Goal: Task Accomplishment & Management: Manage account settings

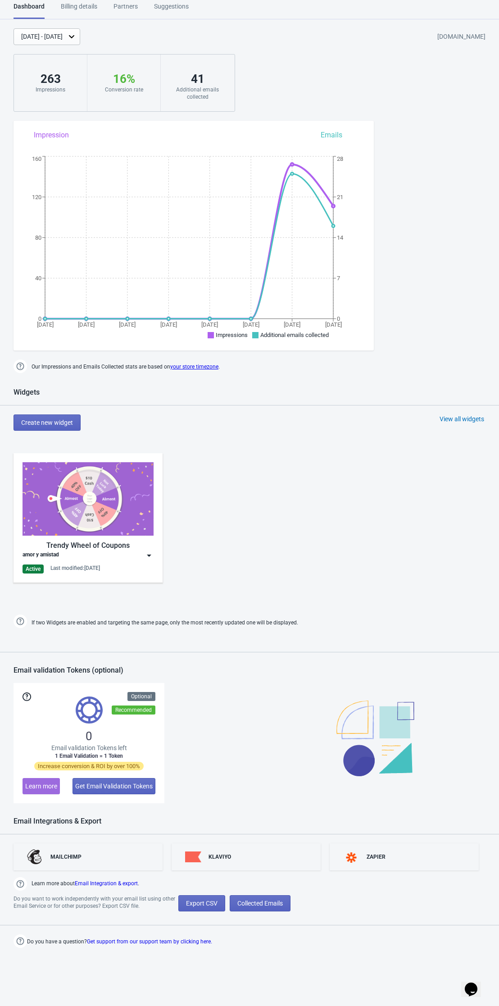
scroll to position [9, 0]
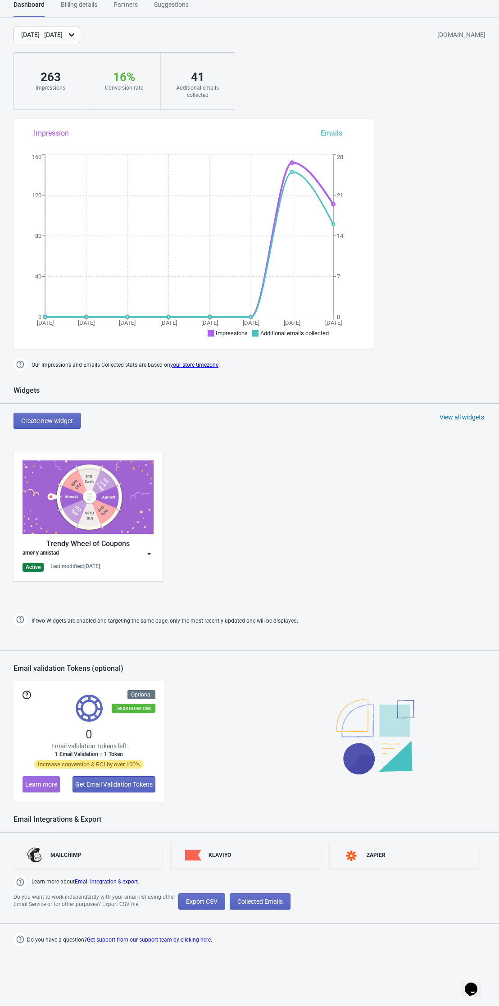
click at [148, 555] on img at bounding box center [149, 553] width 9 height 9
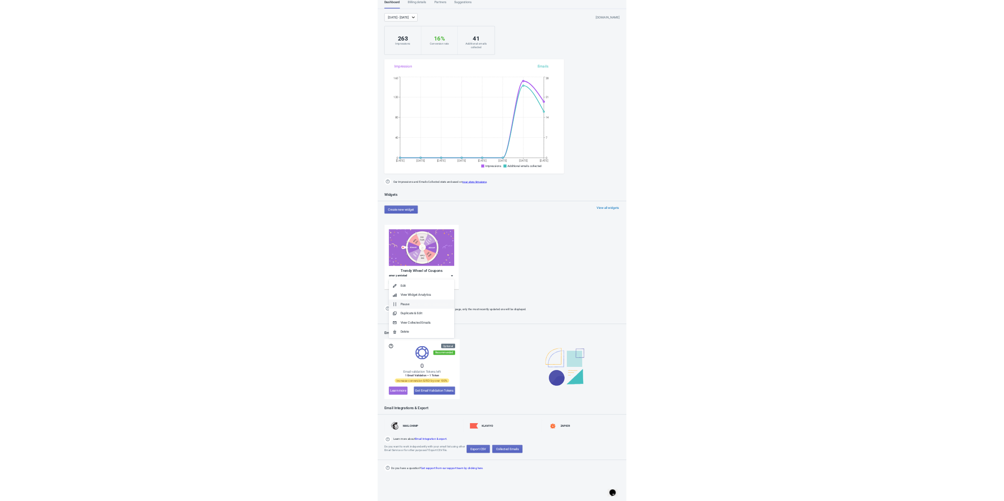
scroll to position [0, 0]
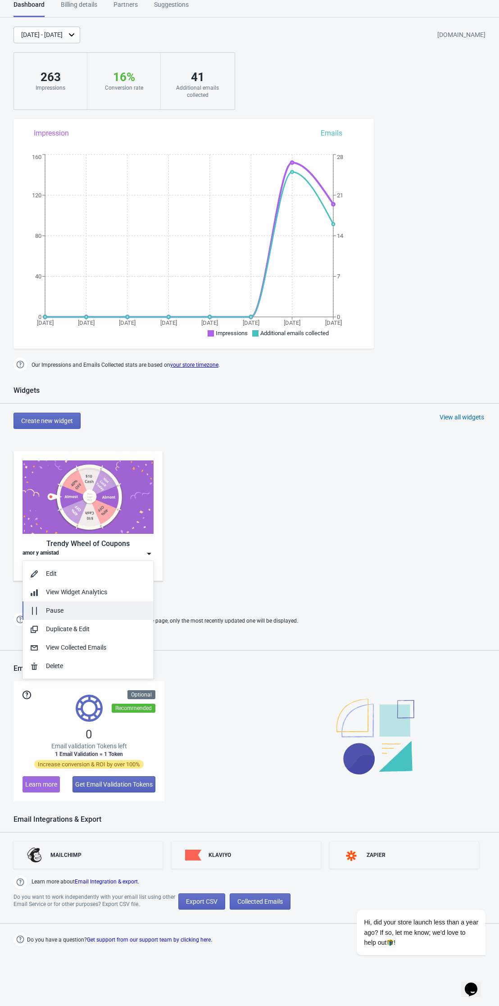
click at [69, 613] on div "Pause" at bounding box center [96, 610] width 100 height 9
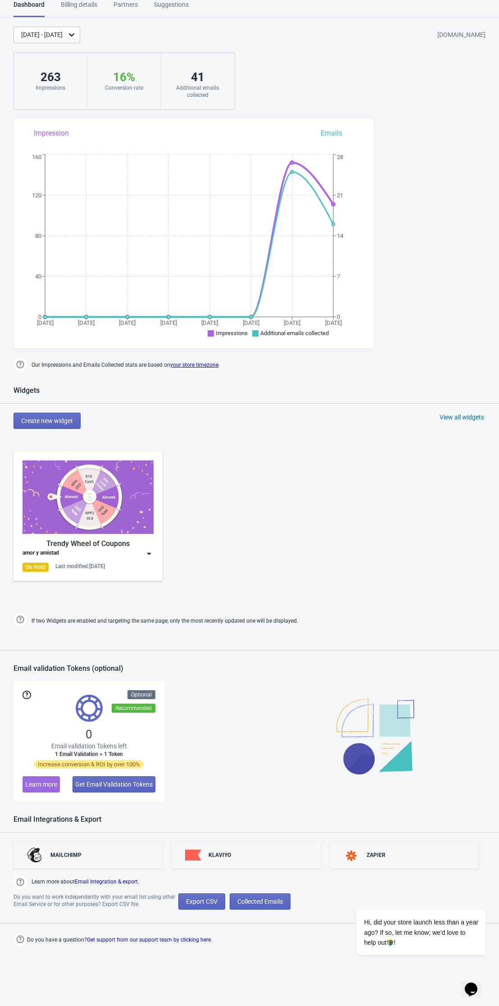
click at [150, 556] on img at bounding box center [149, 553] width 9 height 9
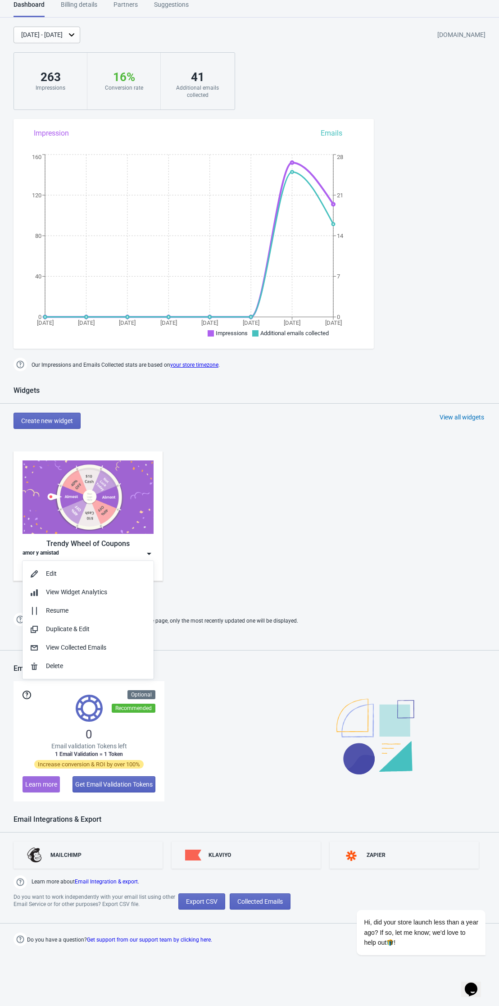
click at [210, 552] on div "Trendy Wheel of Coupons amor y amistad On Hold Last modified: 17.9.2025" at bounding box center [249, 523] width 499 height 162
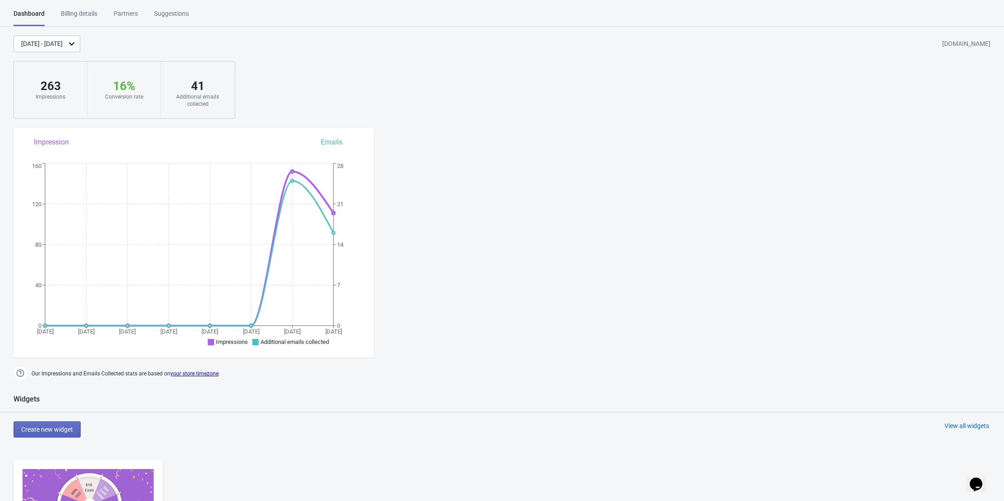
click at [79, 12] on div "Billing details" at bounding box center [79, 17] width 36 height 16
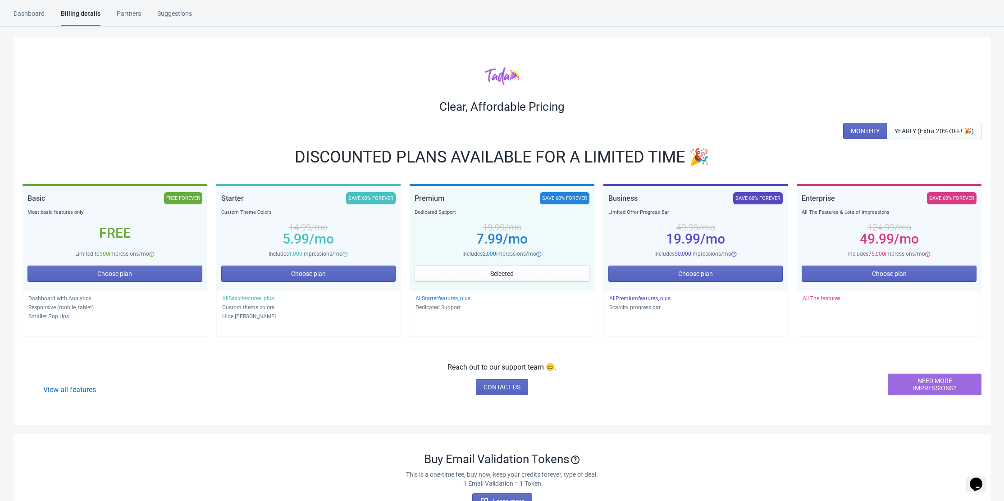
click at [39, 16] on div "Dashboard" at bounding box center [29, 17] width 31 height 16
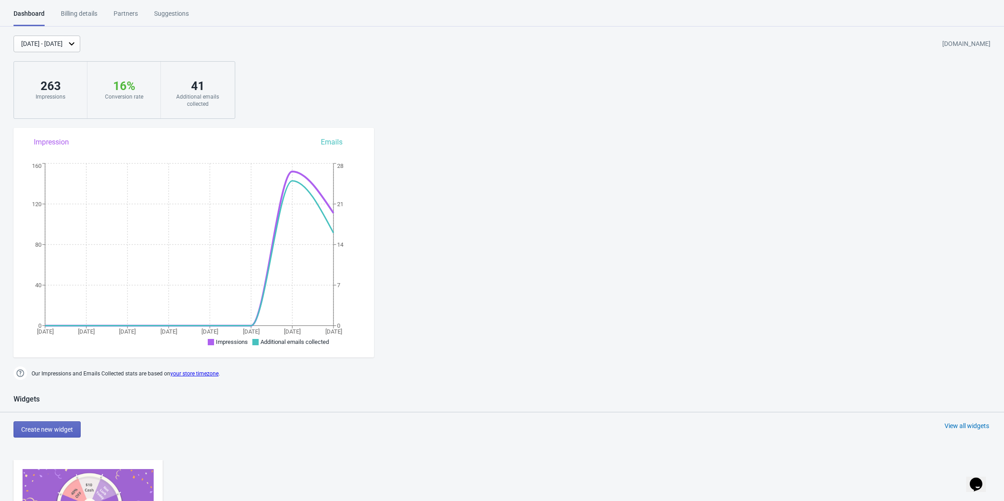
click at [76, 48] on icon at bounding box center [71, 43] width 9 height 9
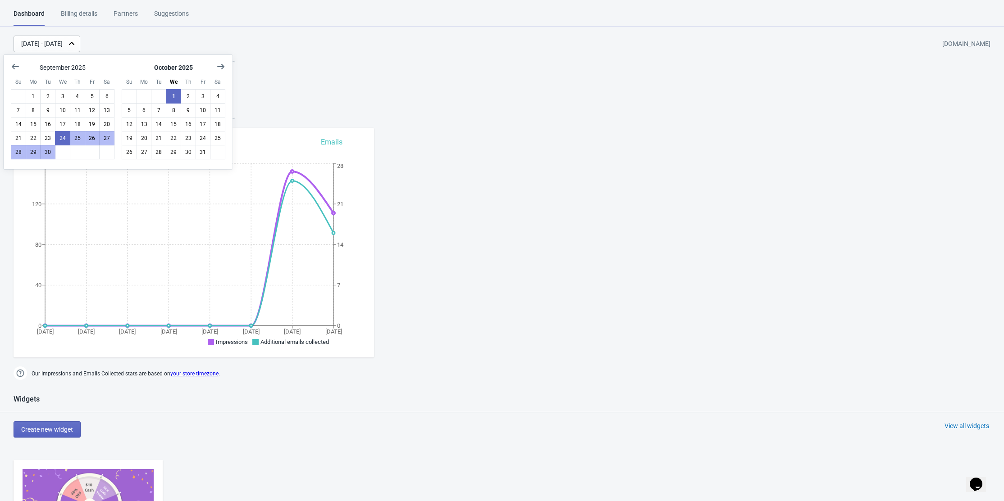
click at [90, 15] on div "Billing details" at bounding box center [79, 17] width 36 height 16
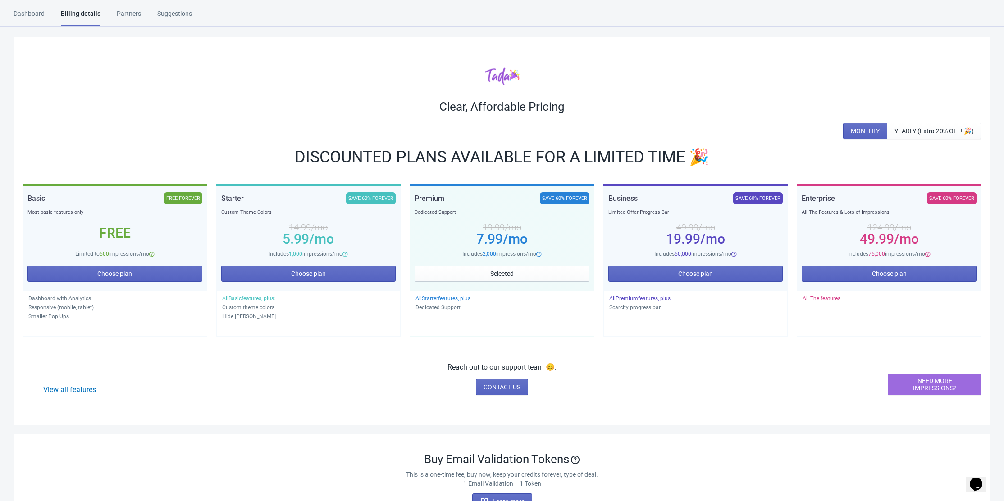
click at [28, 14] on div "Dashboard" at bounding box center [29, 17] width 31 height 16
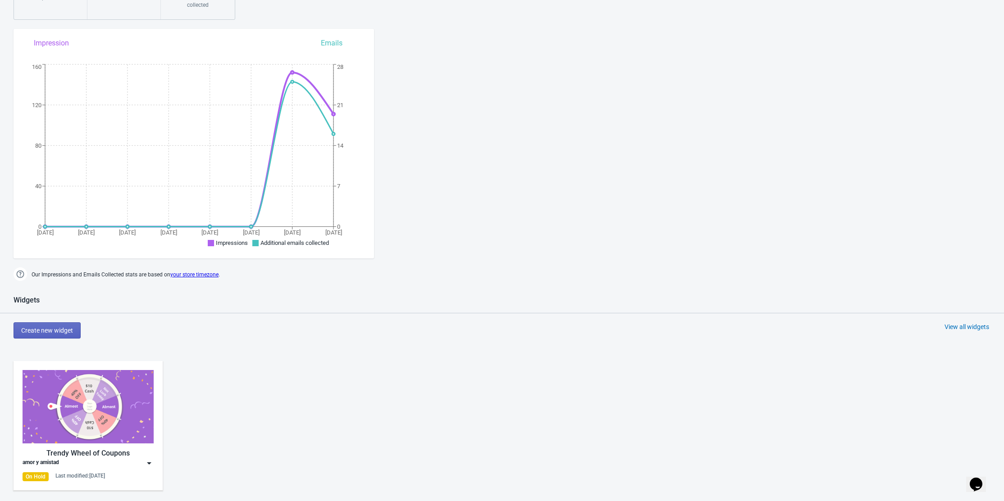
scroll to position [34, 0]
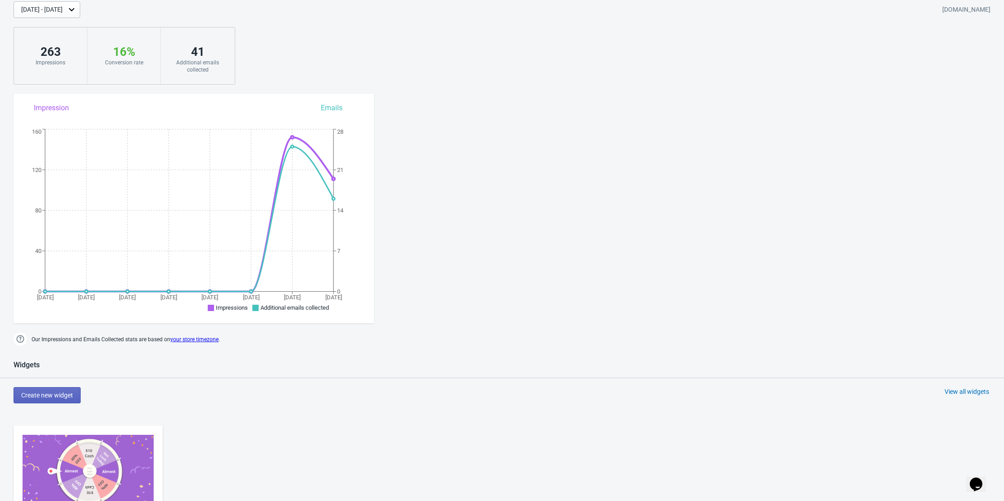
click at [48, 15] on div "[DATE] - [DATE]" at bounding box center [47, 9] width 67 height 17
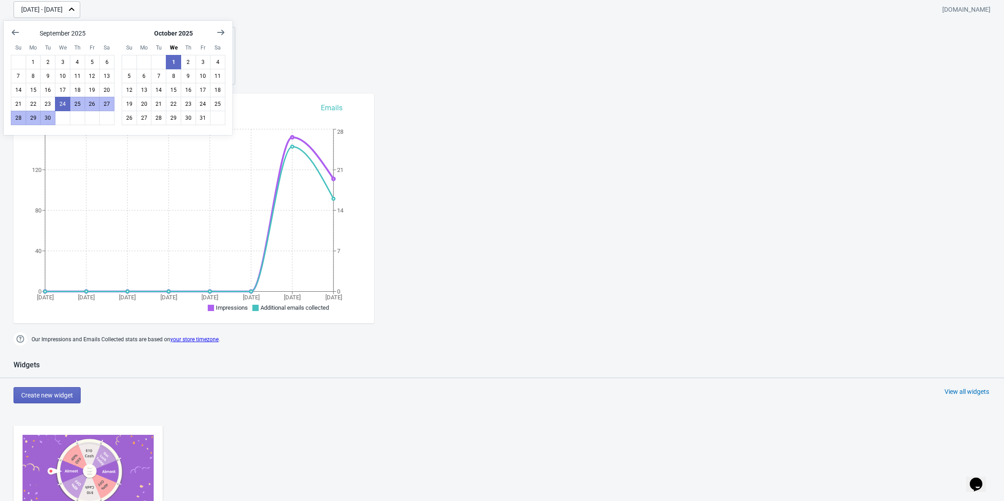
click at [366, 73] on div "[DATE] - [DATE] [DOMAIN_NAME] 263 Impressions 16 % Your Tada Widget has a conve…" at bounding box center [502, 42] width 1004 height 83
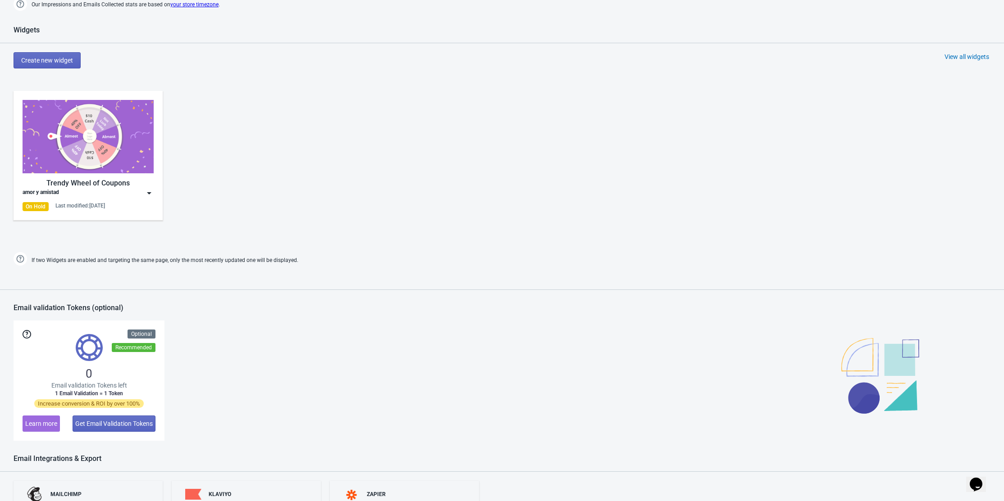
scroll to position [395, 0]
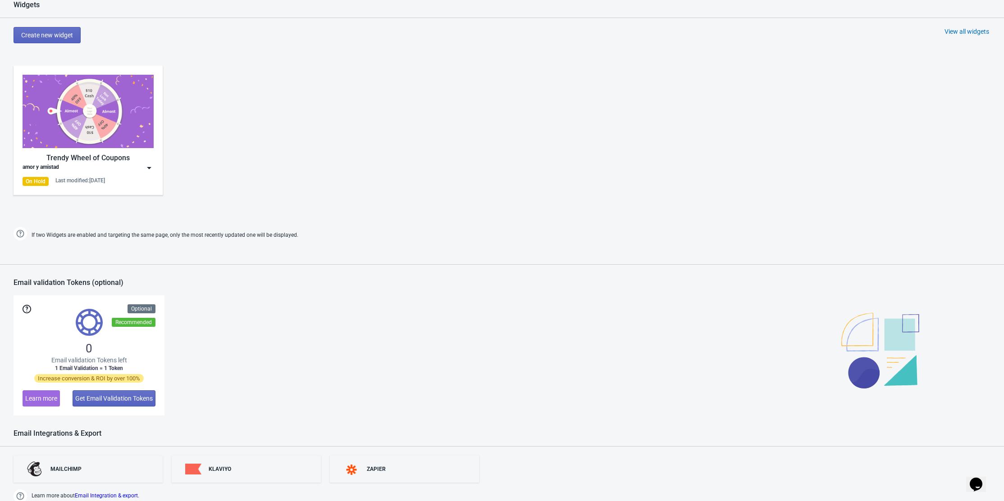
click at [140, 137] on img at bounding box center [88, 111] width 131 height 73
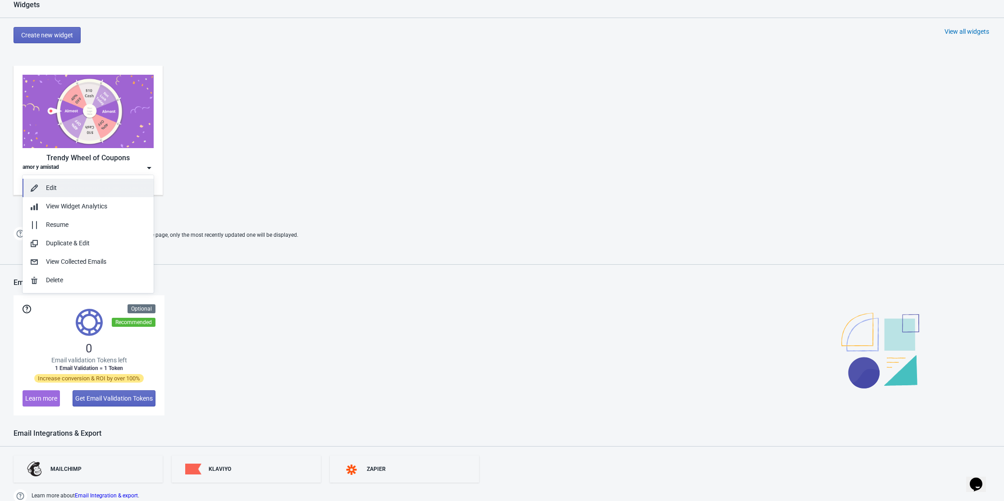
click at [85, 187] on div "Edit" at bounding box center [96, 187] width 100 height 9
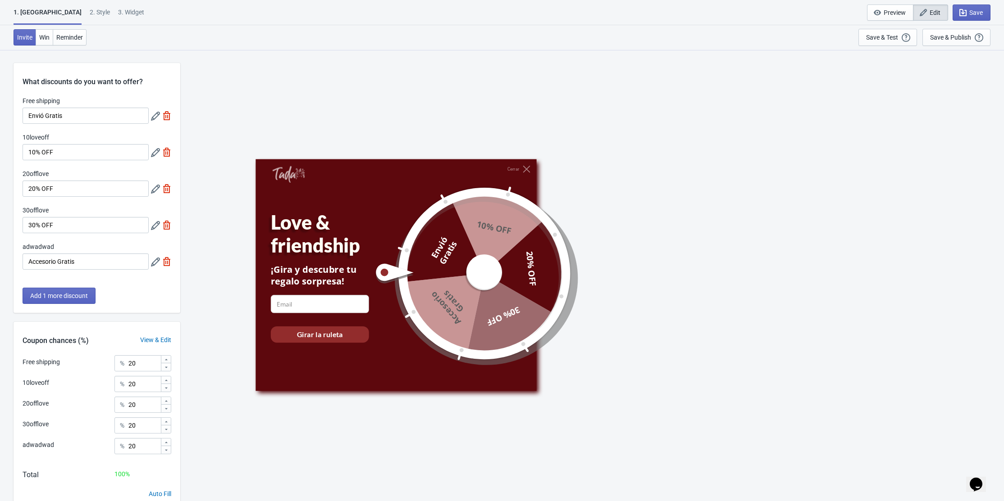
click at [90, 8] on div "2 . Style" at bounding box center [100, 16] width 20 height 16
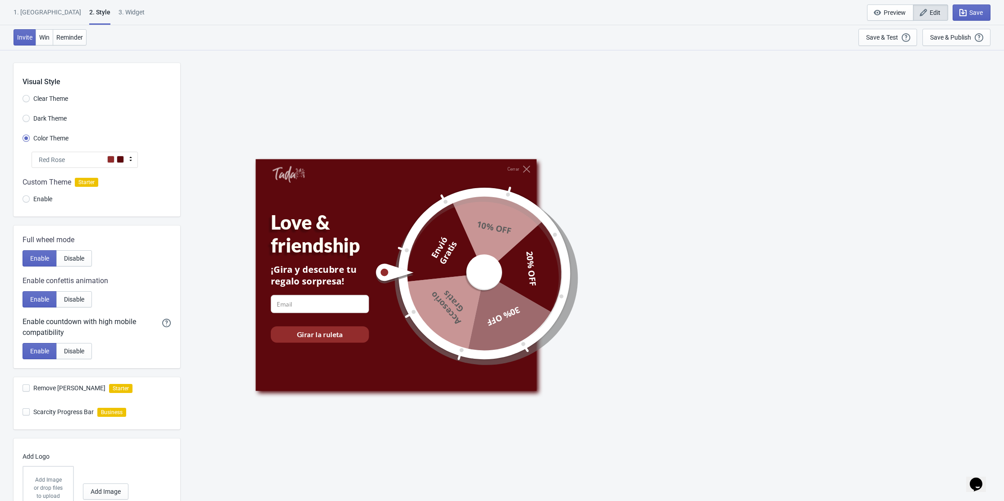
click at [118, 168] on div "Custom Theme Starter Enable" at bounding box center [97, 192] width 167 height 49
click at [118, 166] on div "Red Rose" at bounding box center [85, 160] width 106 height 16
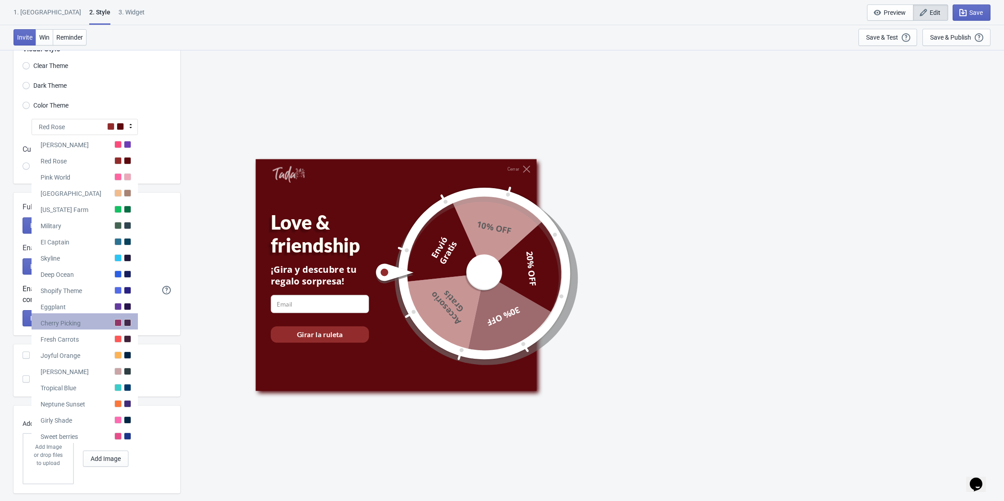
scroll to position [50, 0]
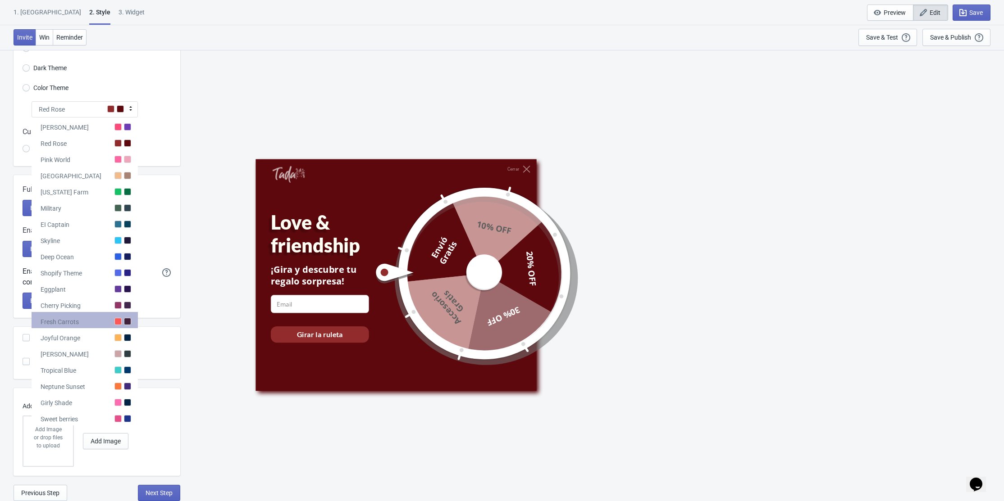
click at [84, 325] on div "Fresh Carrots" at bounding box center [85, 320] width 106 height 16
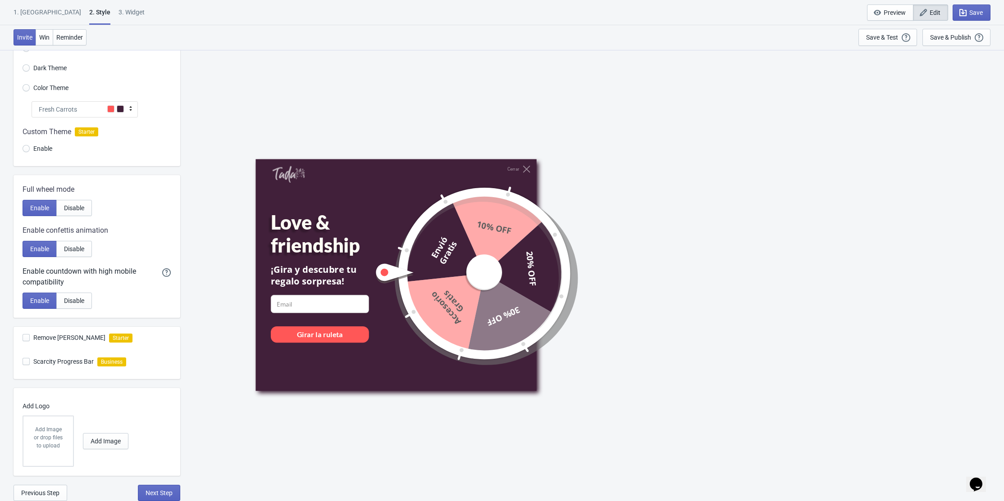
click at [128, 114] on div "Fresh Carrots" at bounding box center [85, 109] width 106 height 16
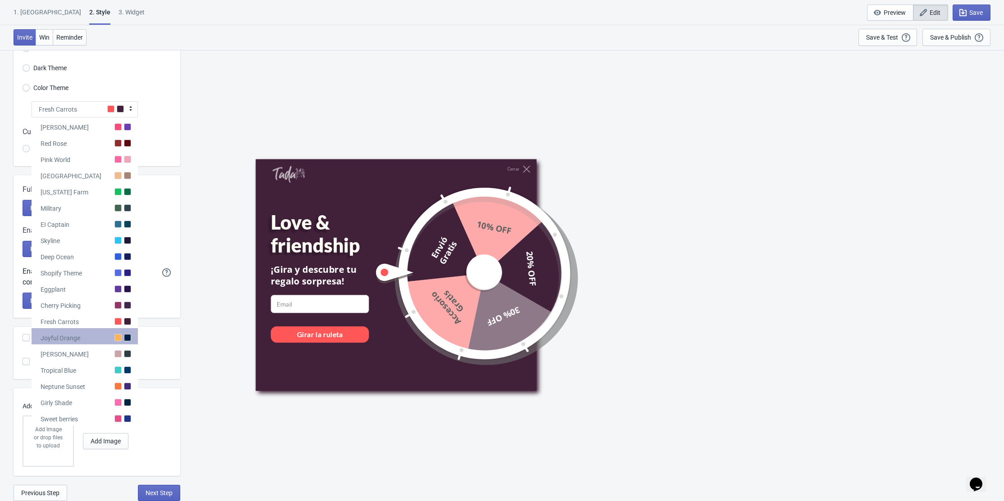
click at [93, 343] on div "Joyful Orange" at bounding box center [85, 336] width 106 height 16
radio input "true"
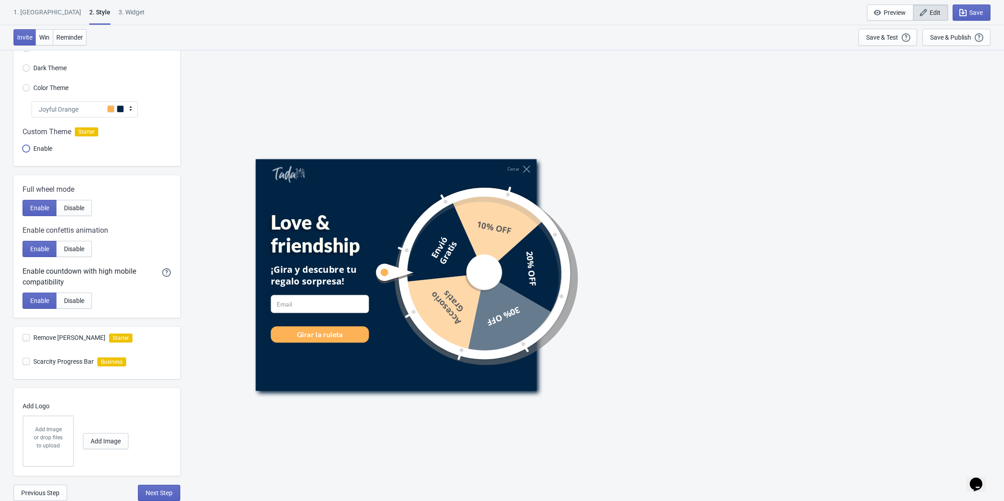
click at [27, 149] on input "Enable" at bounding box center [26, 153] width 7 height 16
radio input "true"
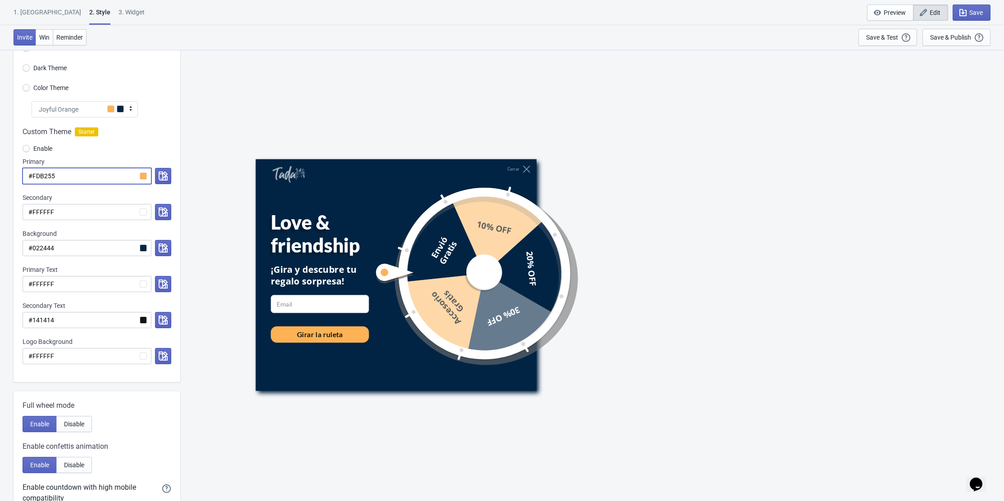
click at [114, 180] on input "#FDB255" at bounding box center [87, 176] width 129 height 16
click at [161, 179] on icon "button" at bounding box center [163, 176] width 9 height 9
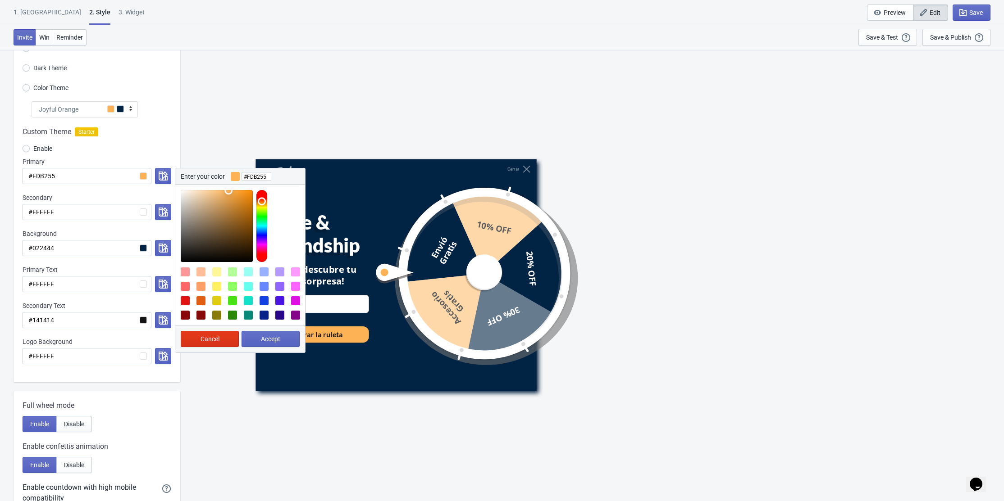
click at [196, 286] on div at bounding box center [200, 286] width 9 height 9
type input "#FF9E66"
click at [159, 139] on div "Custom Theme Starter Enable Primary #FDB255 Enter your color #FF9E66 Cancel Acc…" at bounding box center [97, 250] width 167 height 265
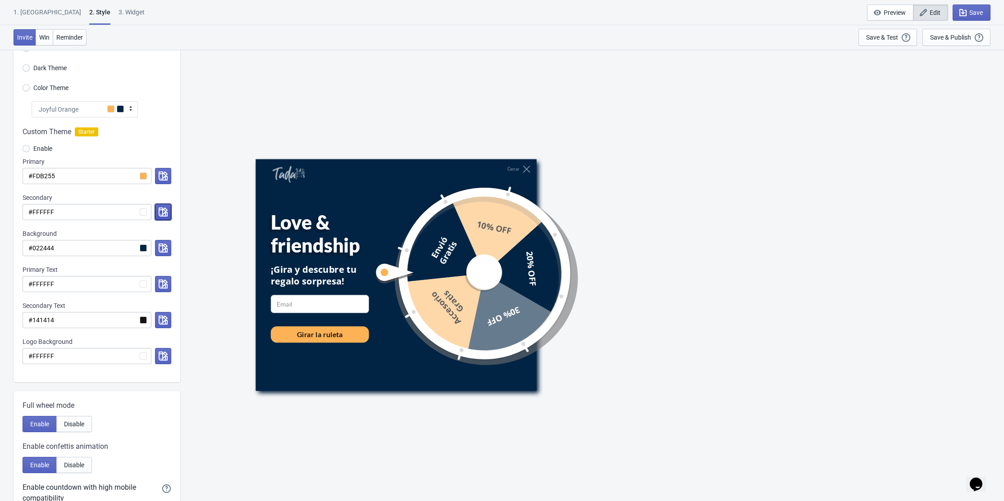
click at [161, 215] on icon "button" at bounding box center [163, 212] width 9 height 9
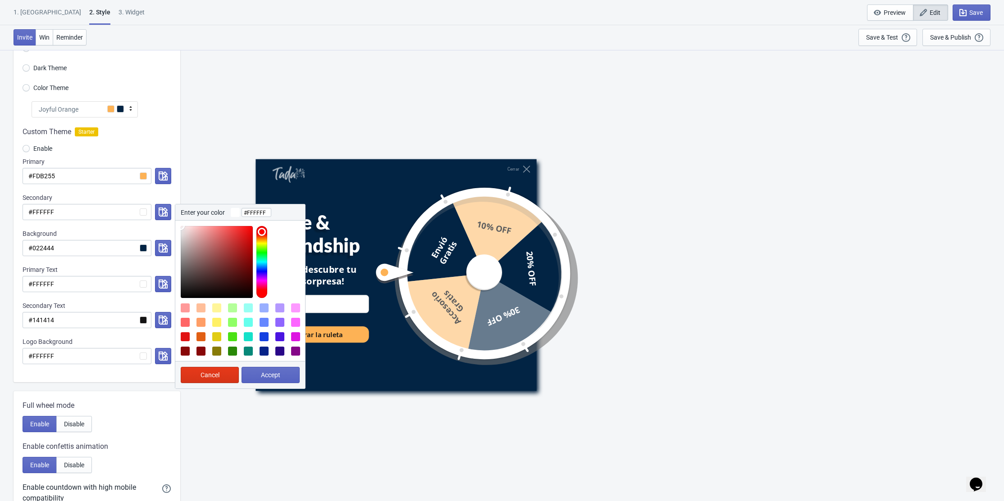
click at [197, 341] on div at bounding box center [200, 336] width 9 height 9
type input "#E15F14"
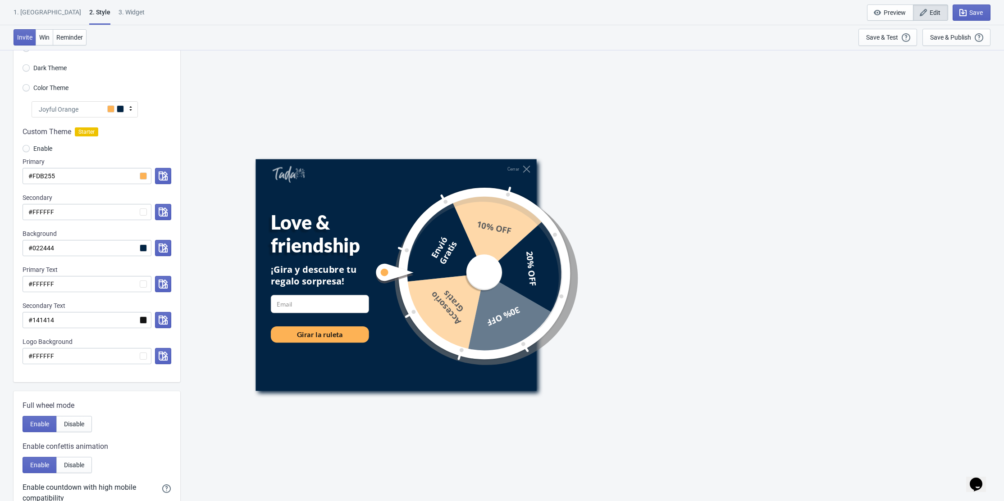
click at [168, 136] on div "Custom Theme Starter" at bounding box center [97, 132] width 149 height 11
click at [159, 214] on icon "button" at bounding box center [163, 212] width 9 height 9
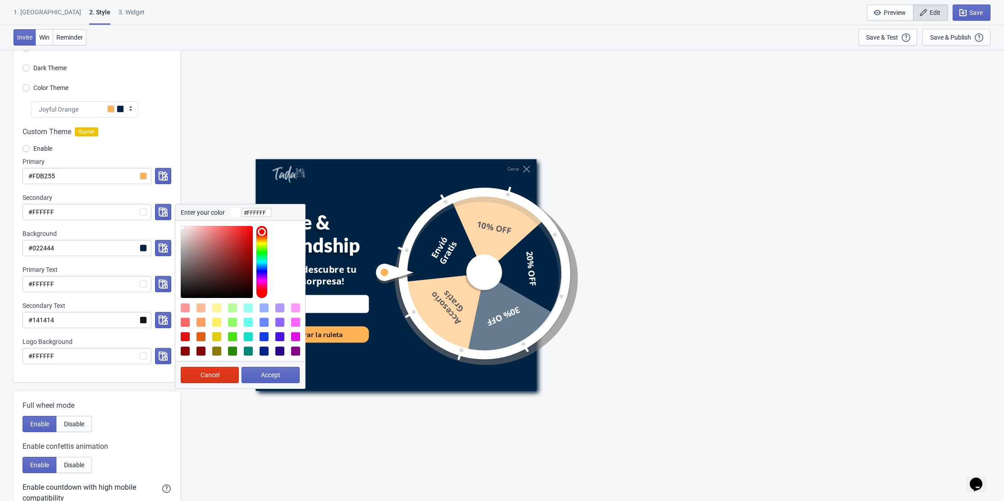
click at [204, 323] on div at bounding box center [200, 322] width 9 height 9
type input "#FF9E66"
click at [267, 377] on span "Accept" at bounding box center [270, 375] width 19 height 7
radio input "true"
type input "#FF9E66"
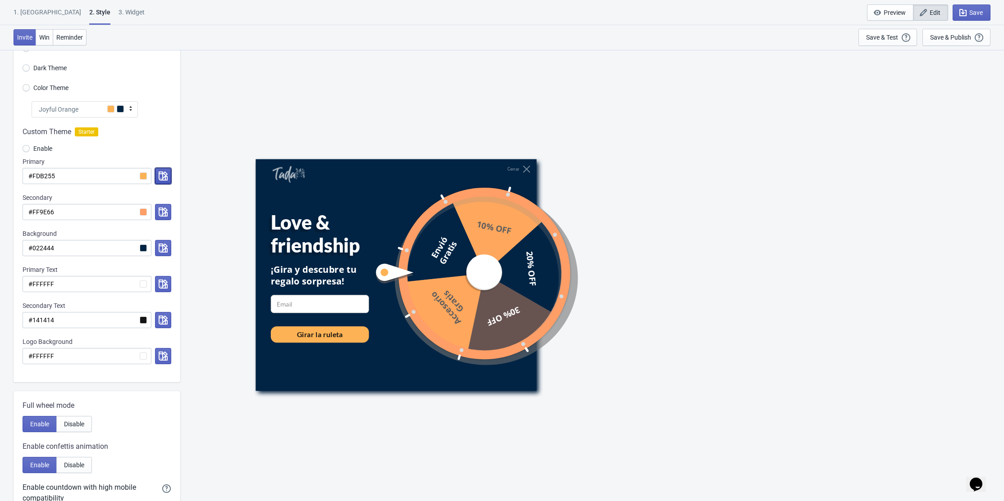
click at [164, 176] on icon "button" at bounding box center [163, 176] width 9 height 9
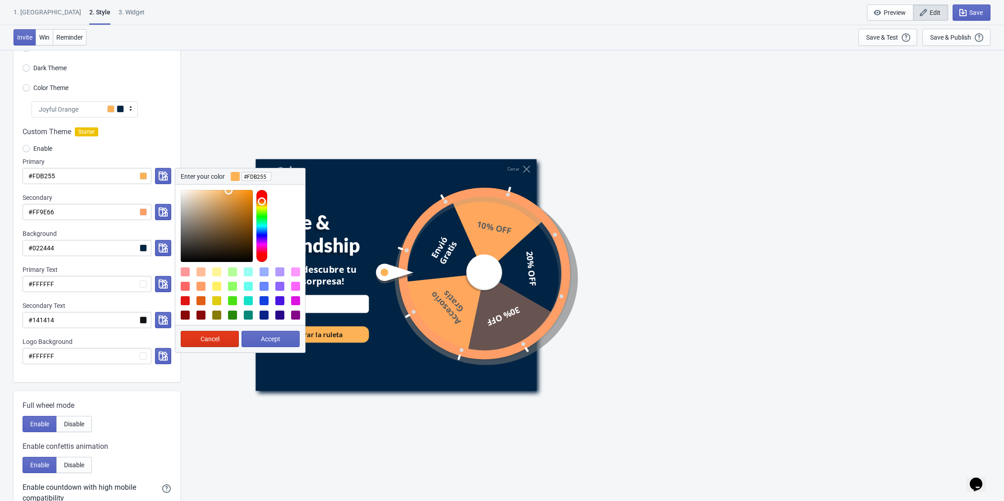
click at [202, 297] on div at bounding box center [200, 300] width 9 height 9
type input "#E15F14"
click at [255, 341] on button "Accept" at bounding box center [270, 339] width 58 height 16
radio input "true"
type input "#E15F14"
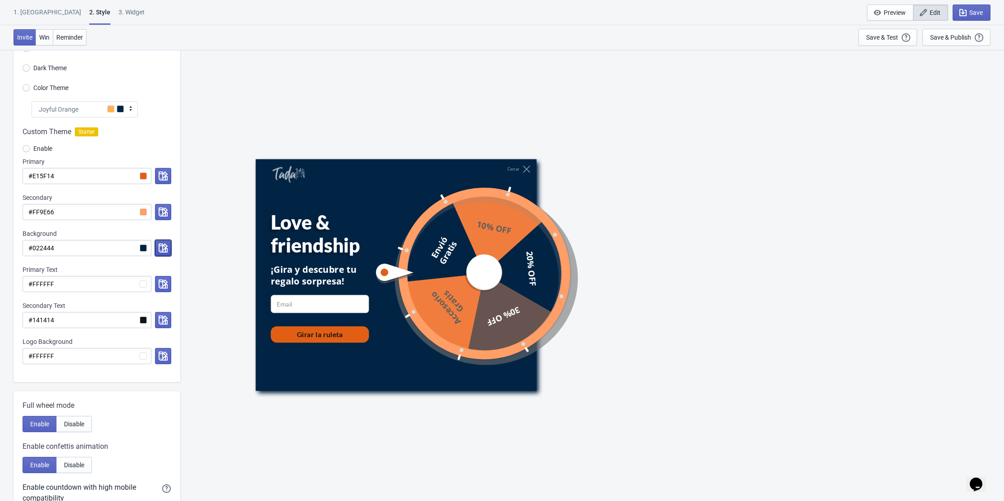
click at [163, 252] on icon "button" at bounding box center [163, 248] width 9 height 9
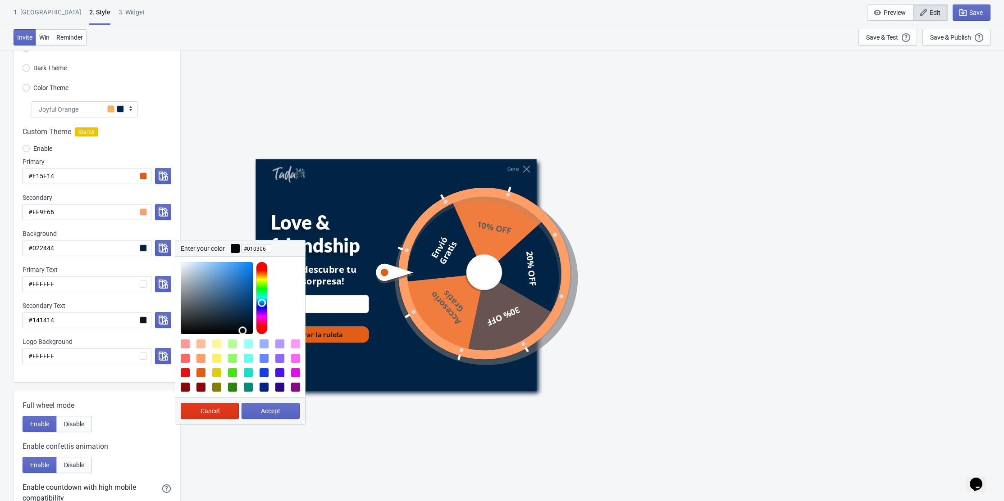
type input "#000204"
drag, startPoint x: 236, startPoint y: 319, endPoint x: 245, endPoint y: 334, distance: 16.8
click at [245, 334] on div at bounding box center [217, 298] width 72 height 72
click at [279, 419] on button "Accept" at bounding box center [270, 411] width 58 height 16
radio input "true"
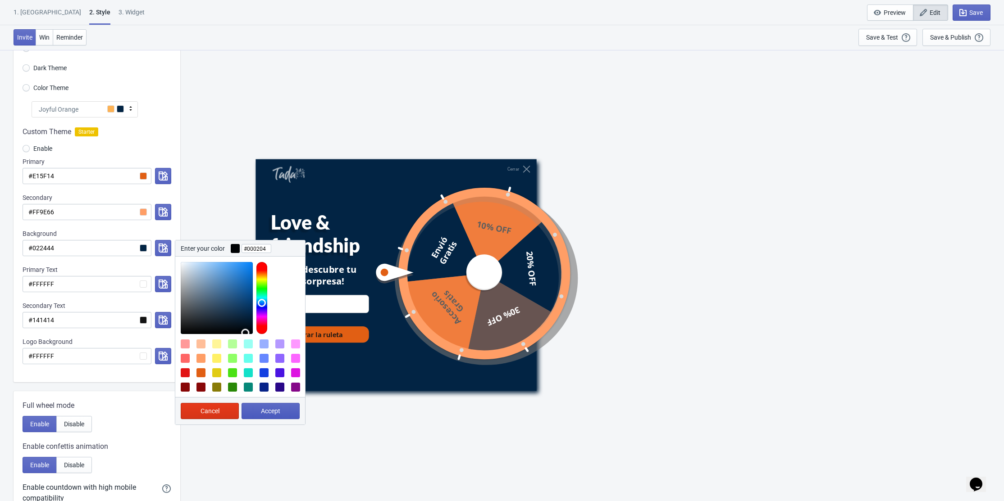
type input "#000204"
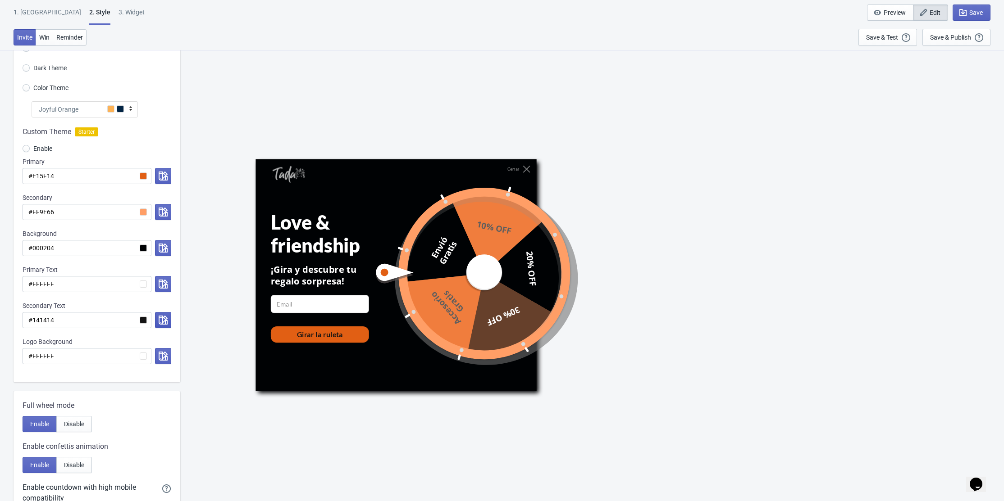
click at [159, 321] on icon "button" at bounding box center [163, 320] width 9 height 9
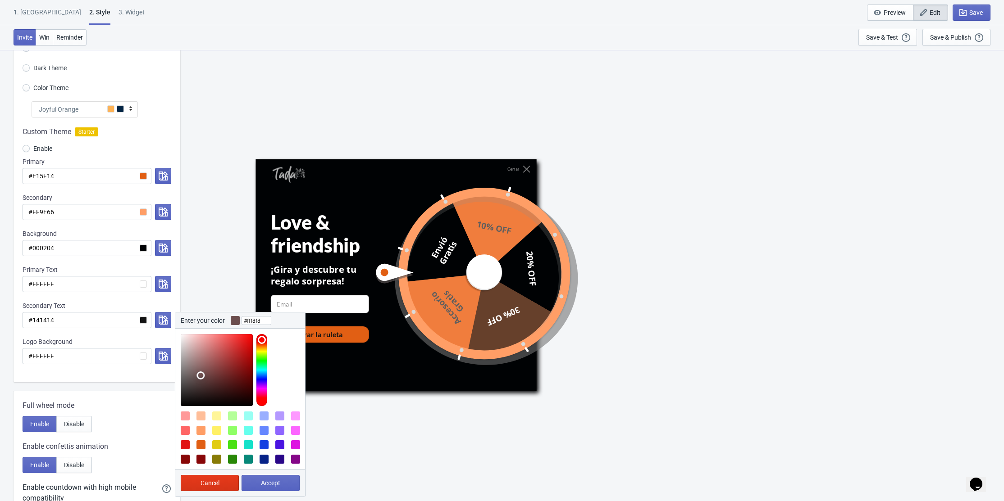
type input "#ffffff"
drag, startPoint x: 200, startPoint y: 377, endPoint x: 172, endPoint y: 322, distance: 62.2
click at [172, 322] on div "Custom Theme Starter Enable Primary #E15F14 Secondary #FF9E66 Background #00020…" at bounding box center [97, 250] width 167 height 265
click at [268, 480] on span "Accept" at bounding box center [270, 483] width 19 height 7
radio input "true"
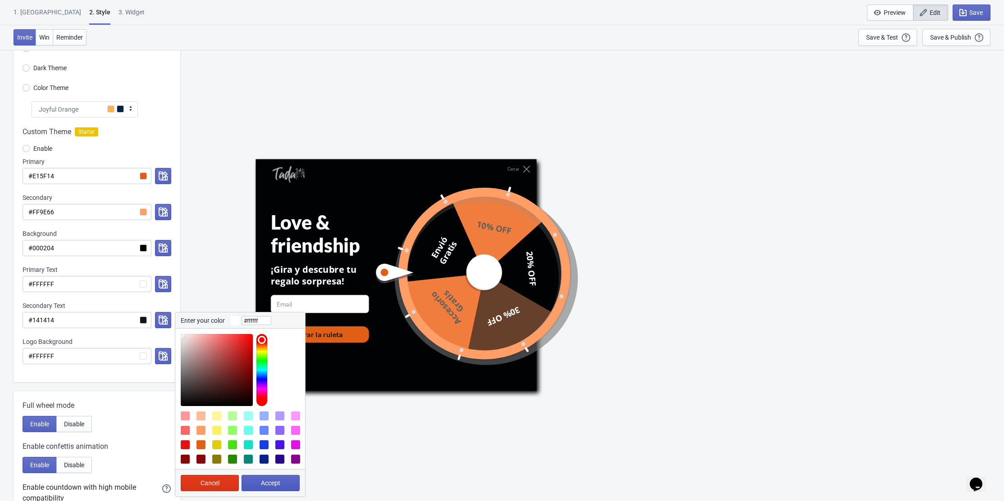
type input "#ffffff"
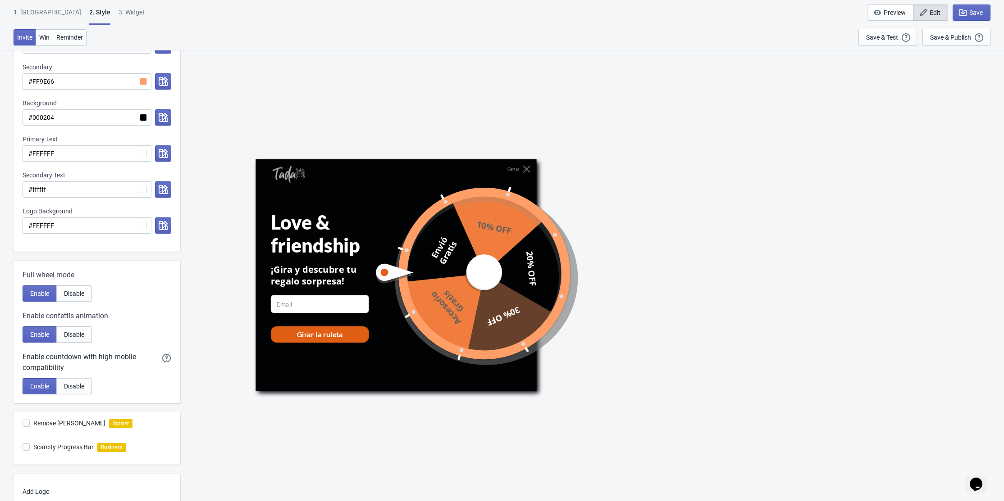
scroll to position [0, 0]
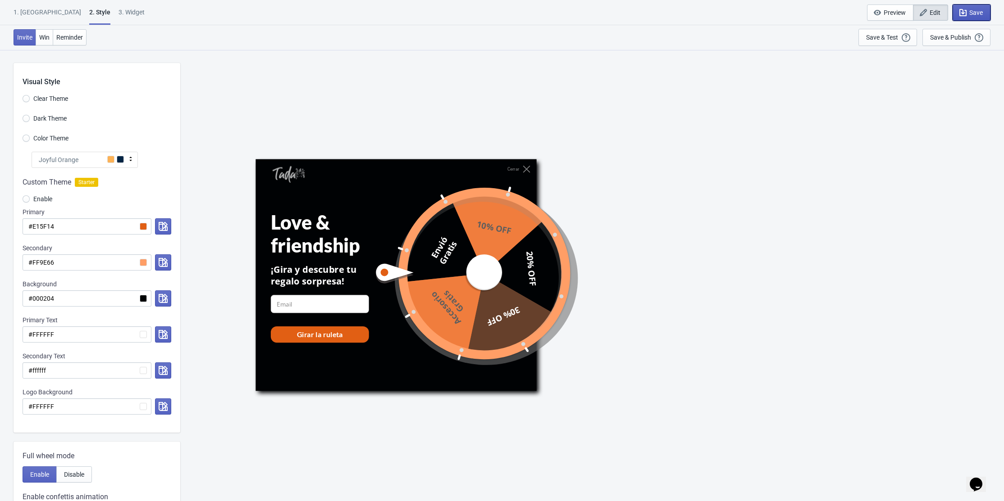
click at [972, 9] on span "Save" at bounding box center [976, 12] width 14 height 7
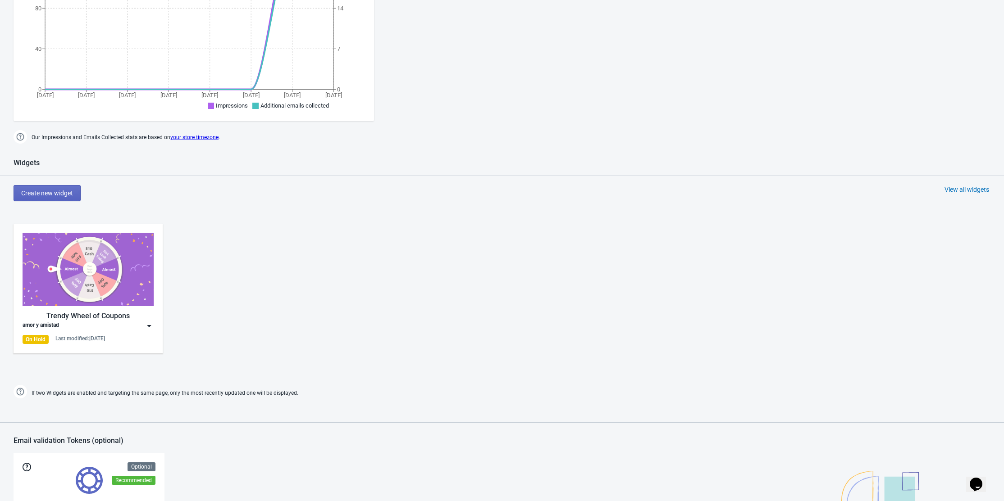
scroll to position [240, 0]
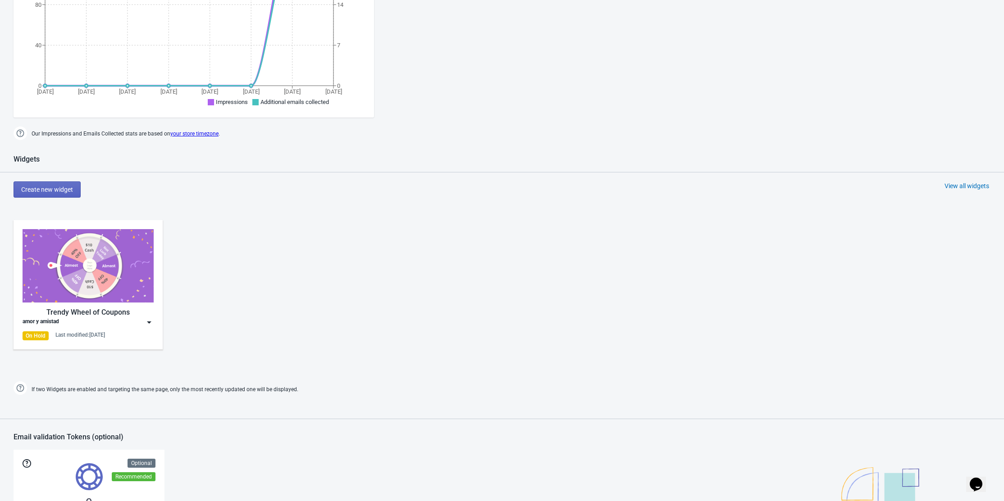
click at [132, 300] on img at bounding box center [88, 265] width 131 height 73
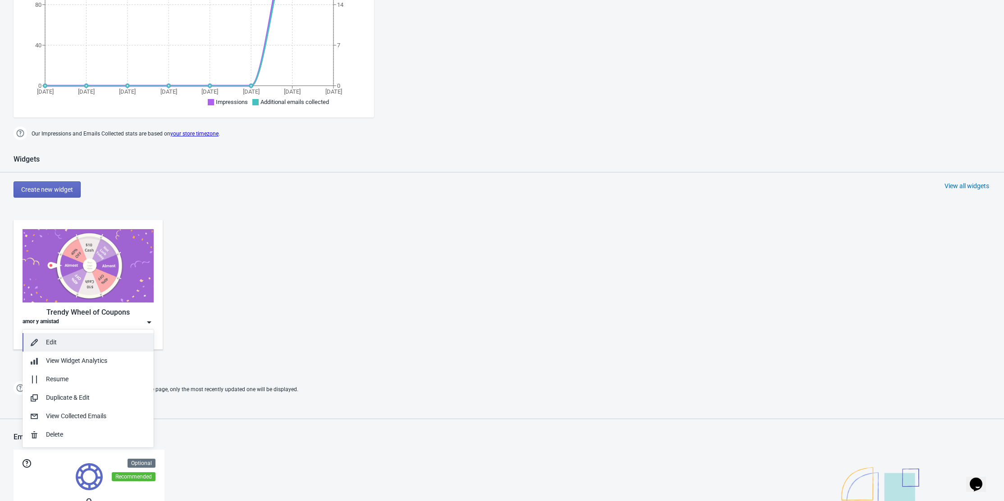
click at [97, 344] on div "Edit" at bounding box center [96, 342] width 100 height 9
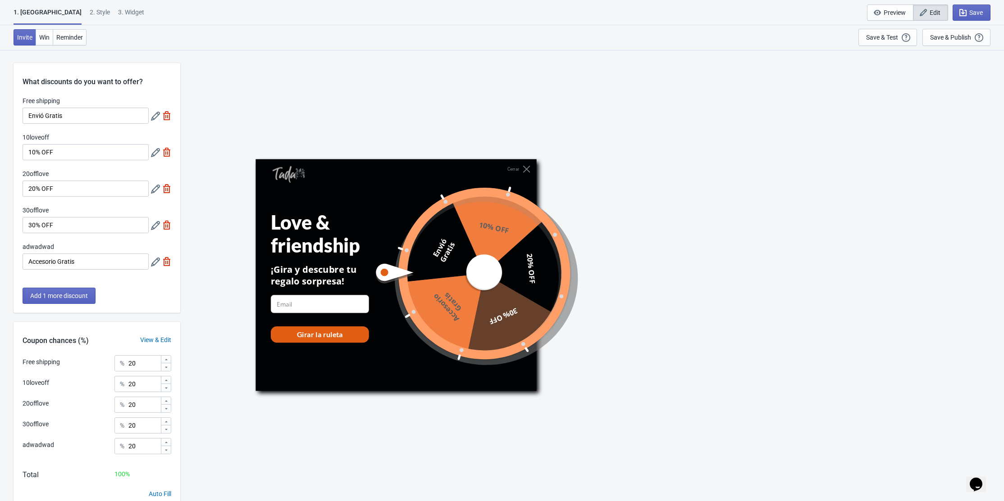
click at [49, 51] on div "What discounts do you want to offer? Free shipping Envió Gratis 10loveoff 10% O…" at bounding box center [97, 294] width 167 height 488
click at [46, 43] on button "Win" at bounding box center [45, 37] width 18 height 16
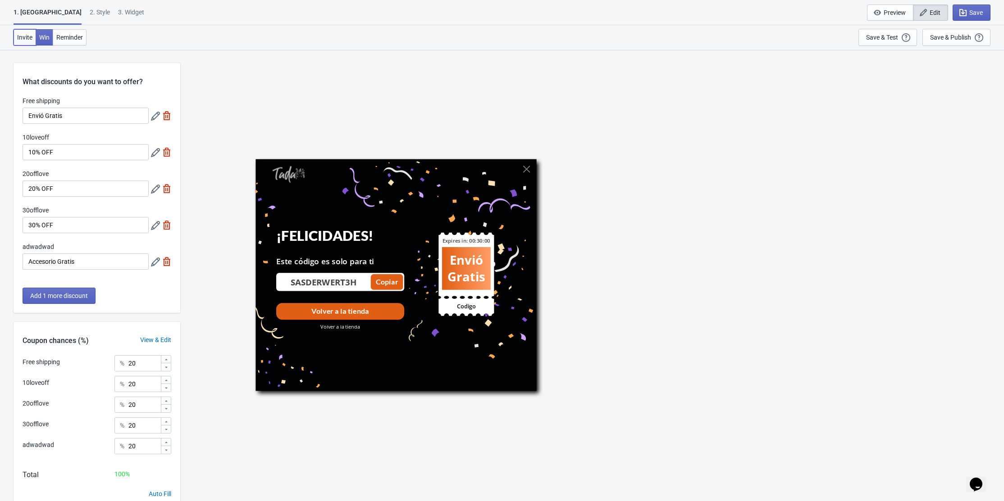
click at [27, 38] on span "Invite" at bounding box center [24, 37] width 15 height 7
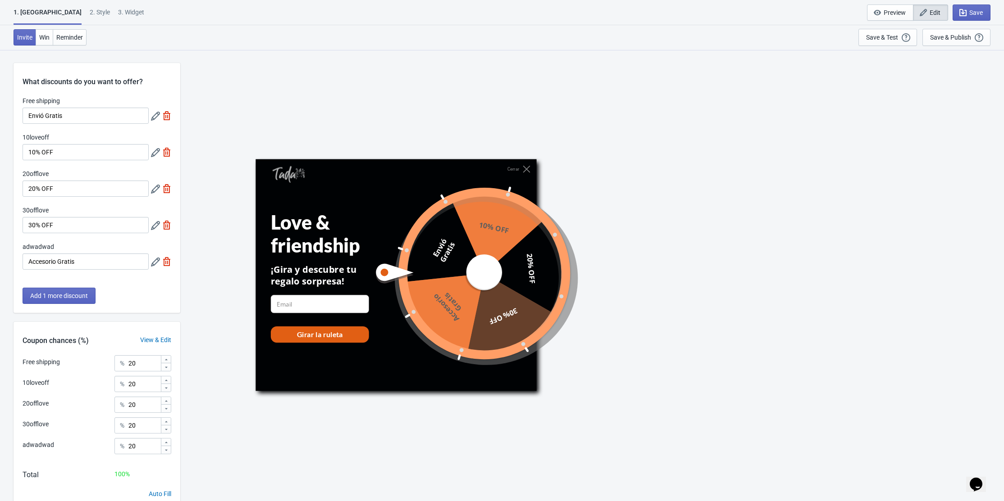
click at [90, 8] on div "2 . Style" at bounding box center [100, 16] width 20 height 16
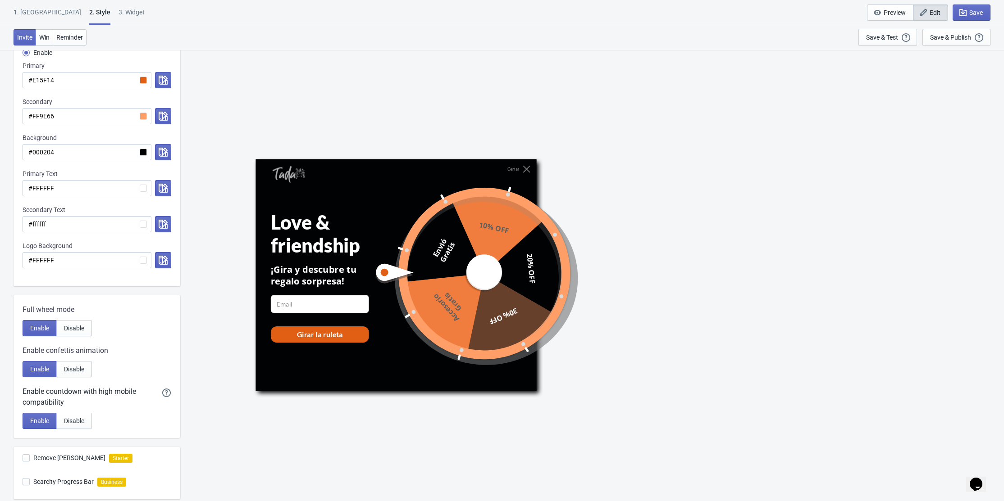
scroll to position [268, 0]
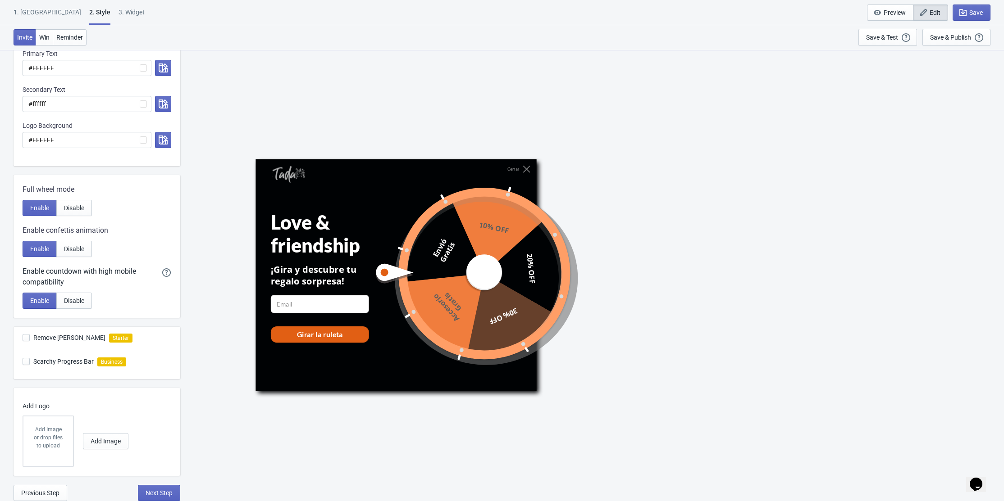
click at [118, 18] on div "3. Widget" at bounding box center [131, 16] width 26 height 16
select select "once"
select select "1"
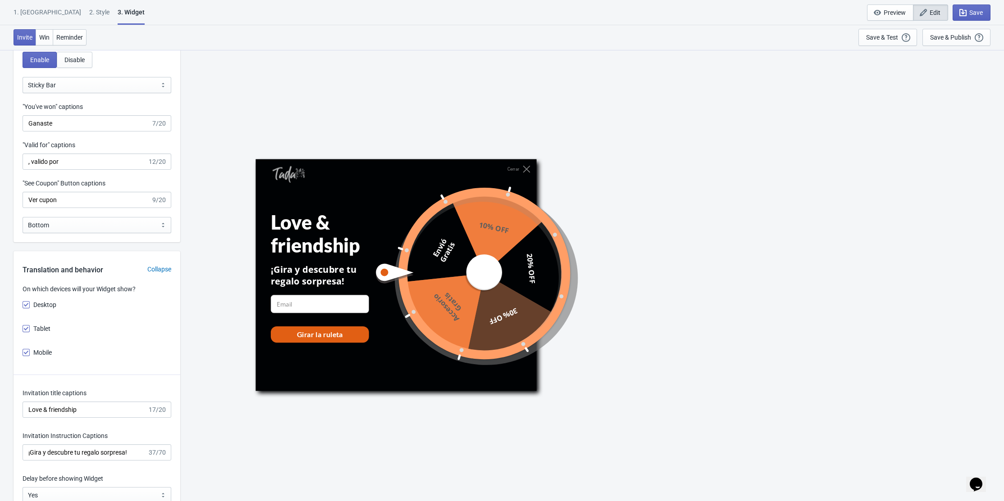
scroll to position [901, 0]
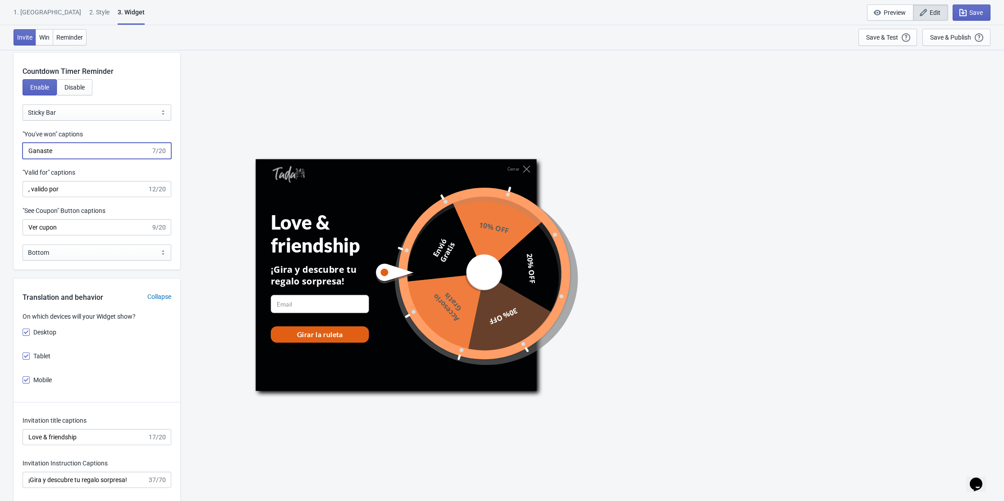
click at [76, 154] on input "Ganaste" at bounding box center [87, 151] width 128 height 16
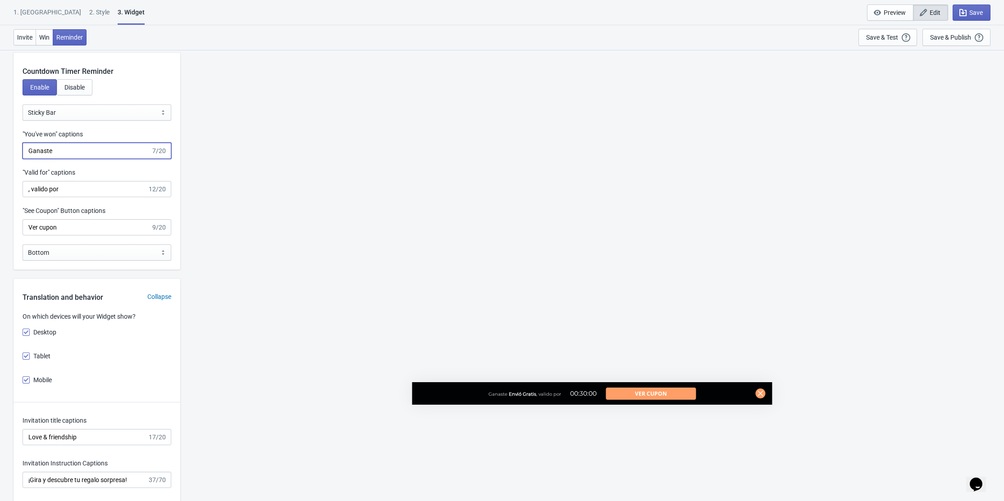
click at [76, 154] on input "Ganaste" at bounding box center [87, 151] width 128 height 16
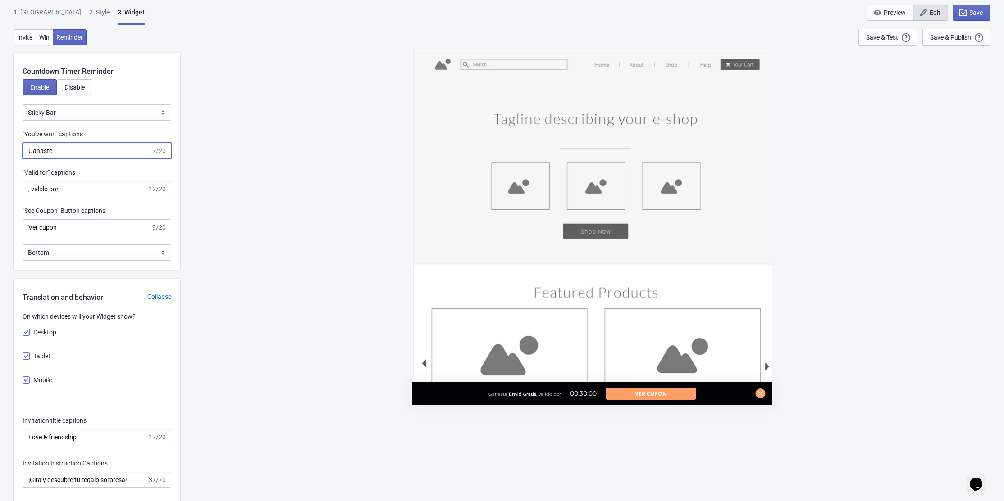
click at [76, 154] on input "Ganaste" at bounding box center [87, 151] width 128 height 16
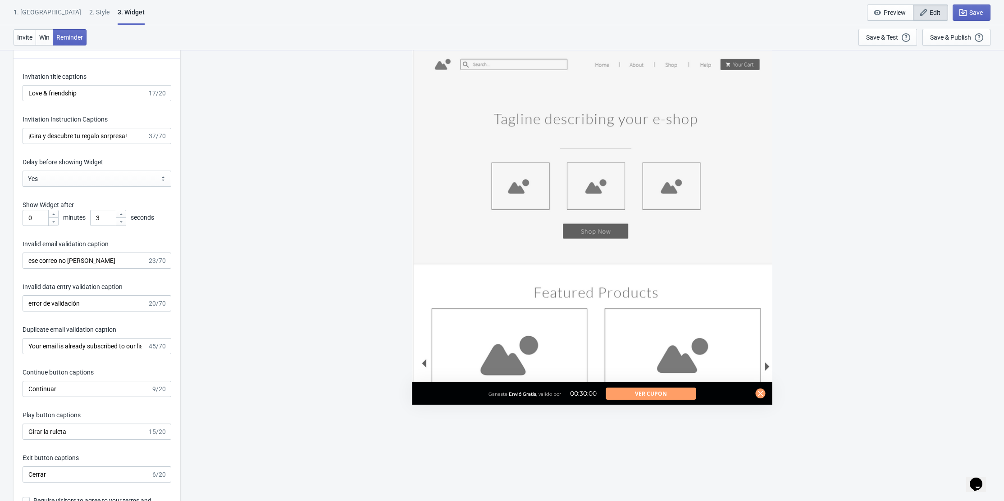
scroll to position [1261, 0]
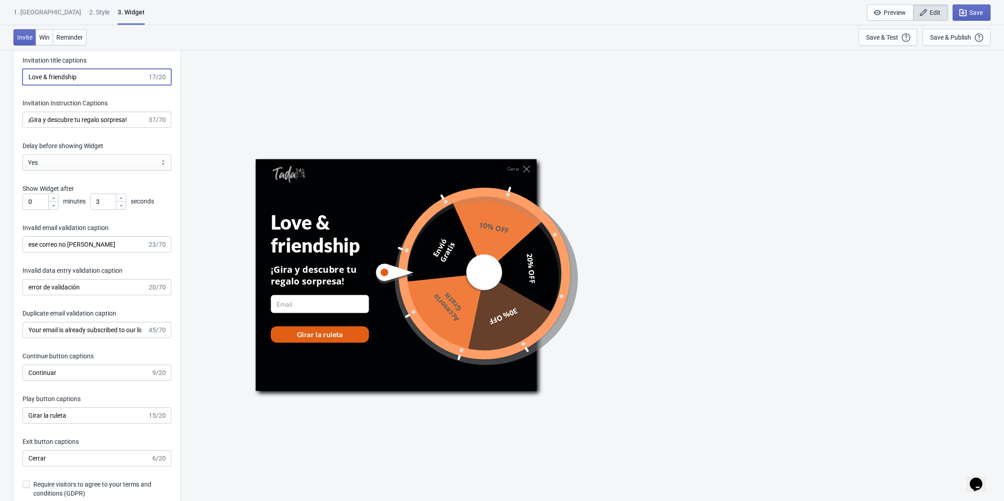
click at [70, 78] on input "Love & friendship" at bounding box center [85, 77] width 125 height 16
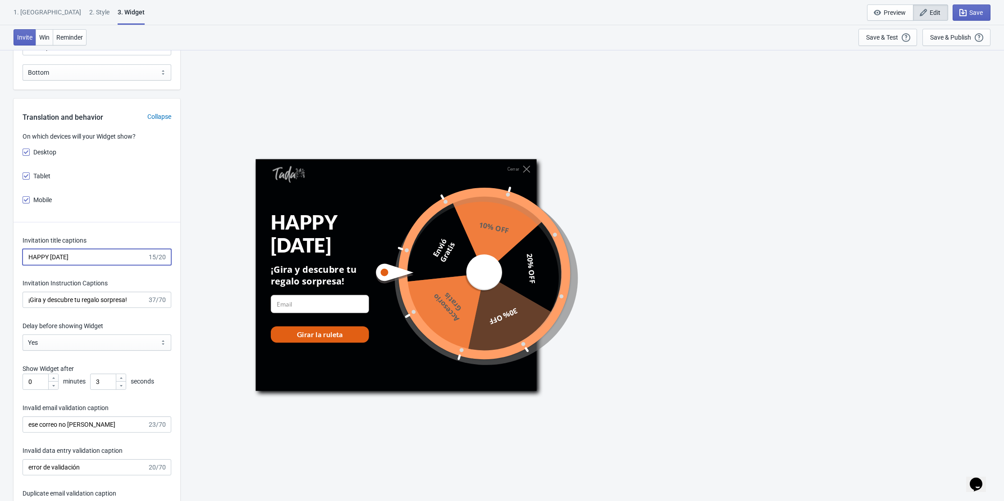
scroll to position [1141, 0]
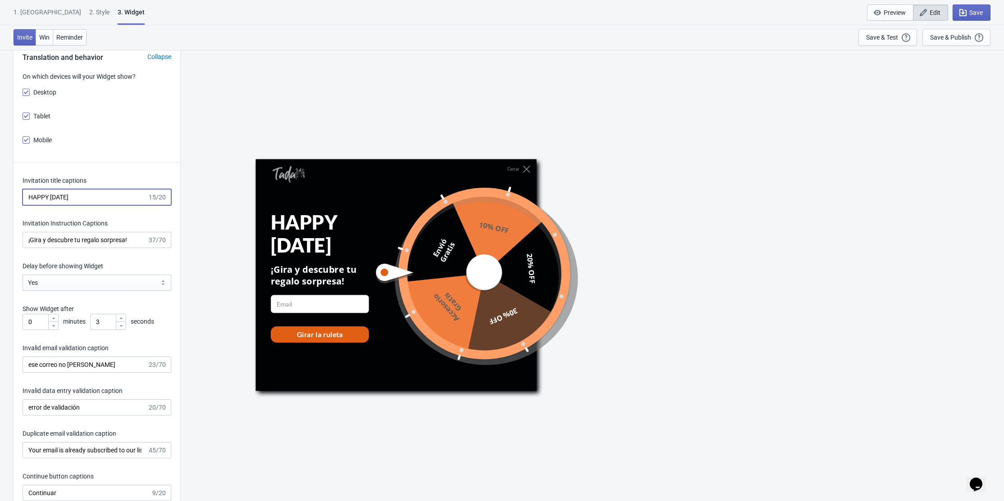
type input "HAPPY [DATE]"
click at [93, 283] on select "Yes No" at bounding box center [97, 283] width 149 height 16
click at [23, 277] on select "Yes No" at bounding box center [97, 283] width 149 height 16
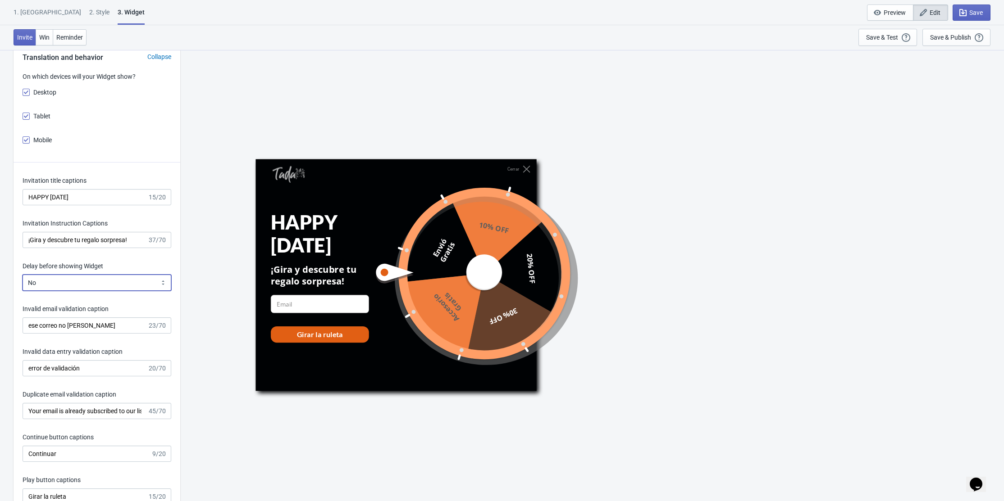
click at [97, 291] on select "Yes No" at bounding box center [97, 283] width 149 height 16
select select "right"
click at [23, 277] on select "Yes No" at bounding box center [97, 283] width 149 height 16
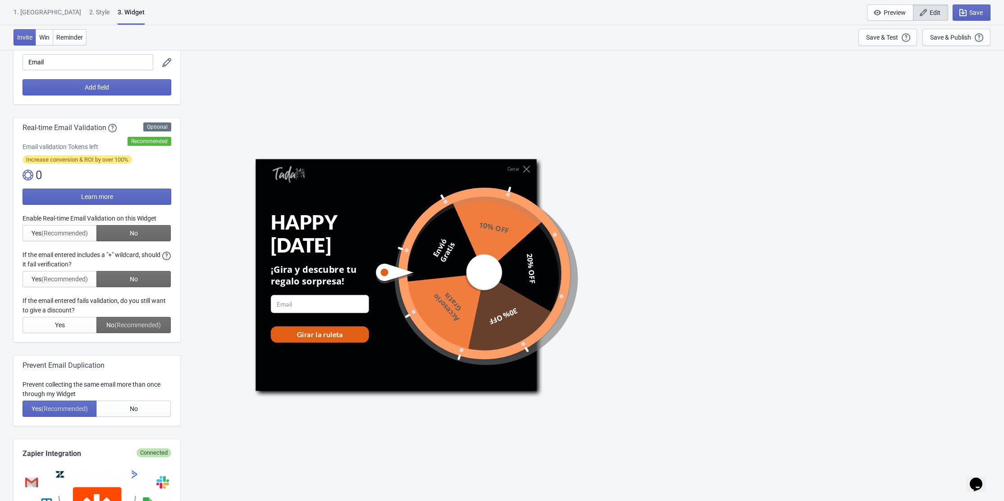
scroll to position [0, 0]
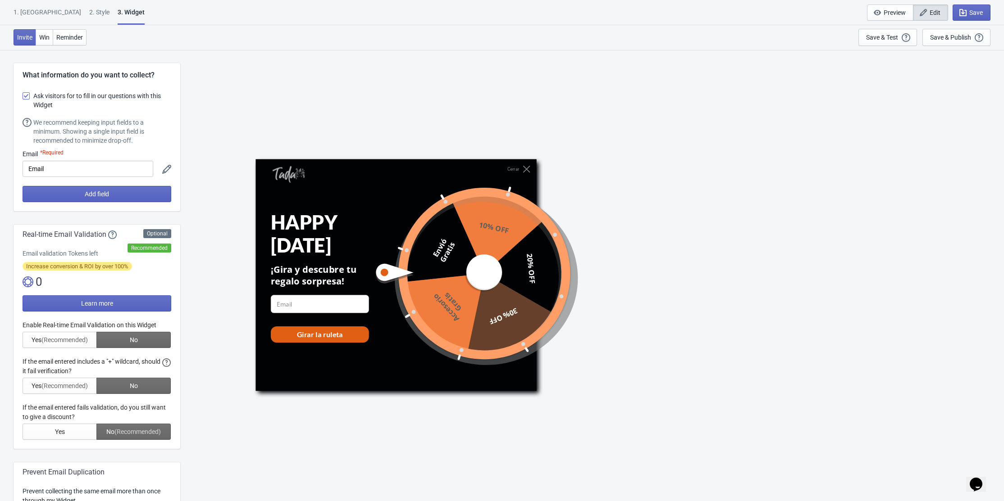
click at [89, 11] on div "2 . Style" at bounding box center [99, 16] width 20 height 16
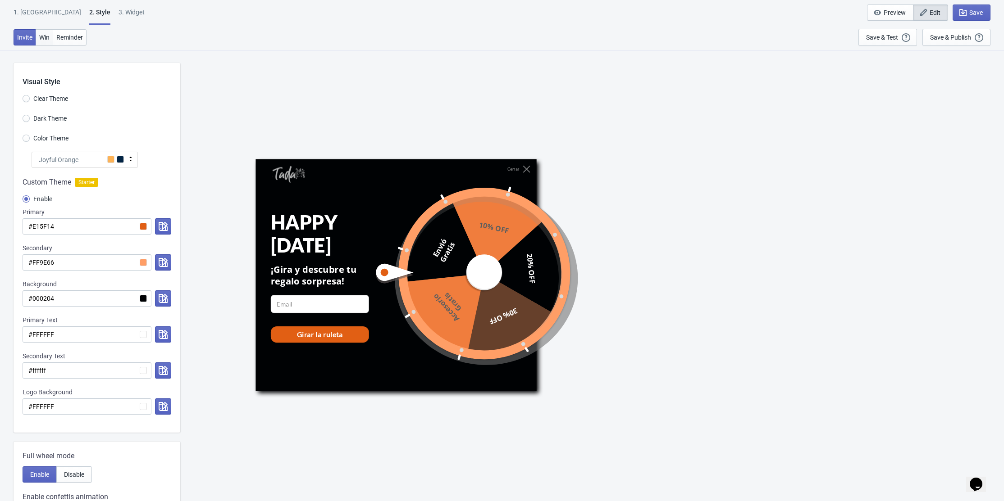
click at [41, 34] on span "Win" at bounding box center [44, 37] width 10 height 7
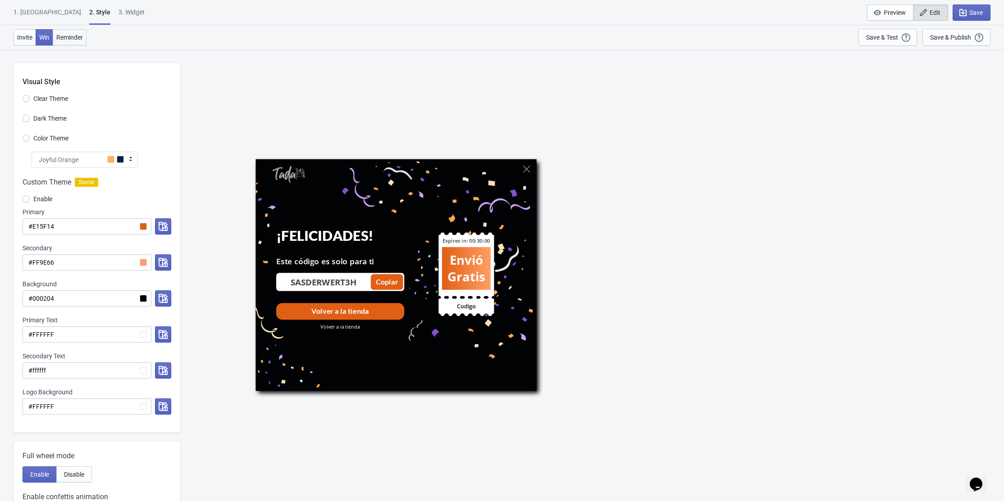
click at [68, 38] on span "Reminder" at bounding box center [69, 37] width 27 height 7
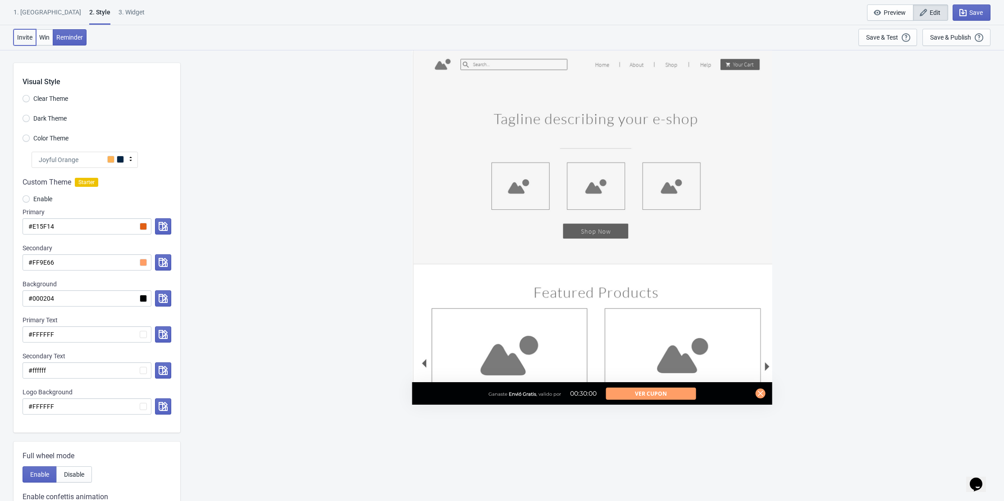
click at [24, 40] on span "Invite" at bounding box center [24, 37] width 15 height 7
radio input "true"
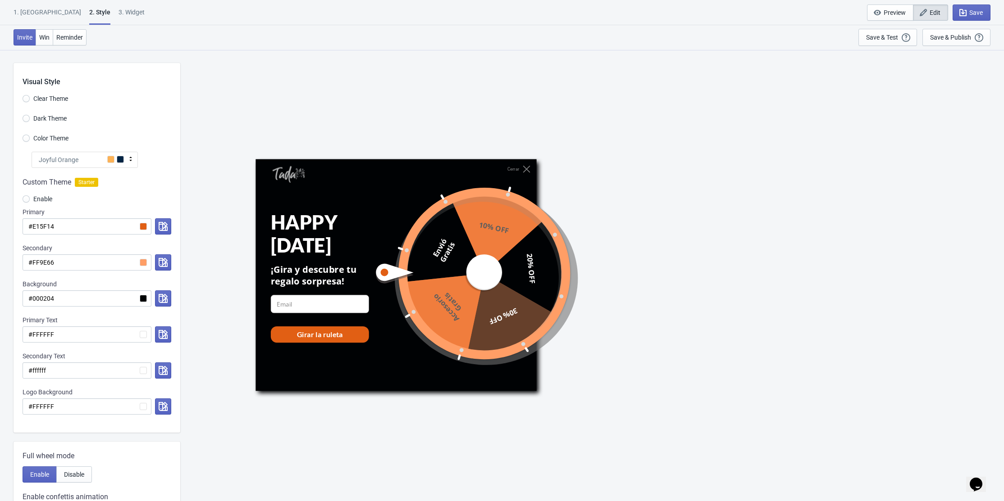
click at [118, 11] on div "3. Widget" at bounding box center [131, 16] width 26 height 16
select select "once"
select select "1"
select select "left"
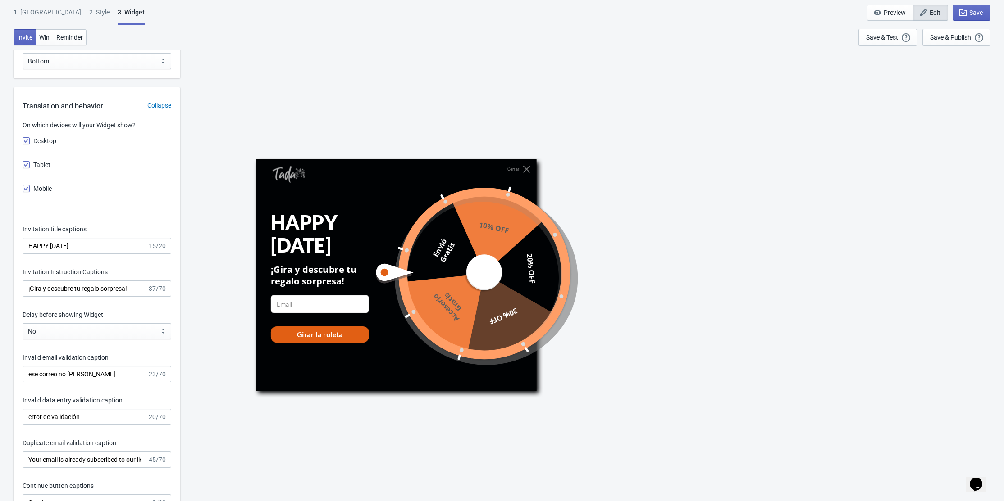
scroll to position [1141, 0]
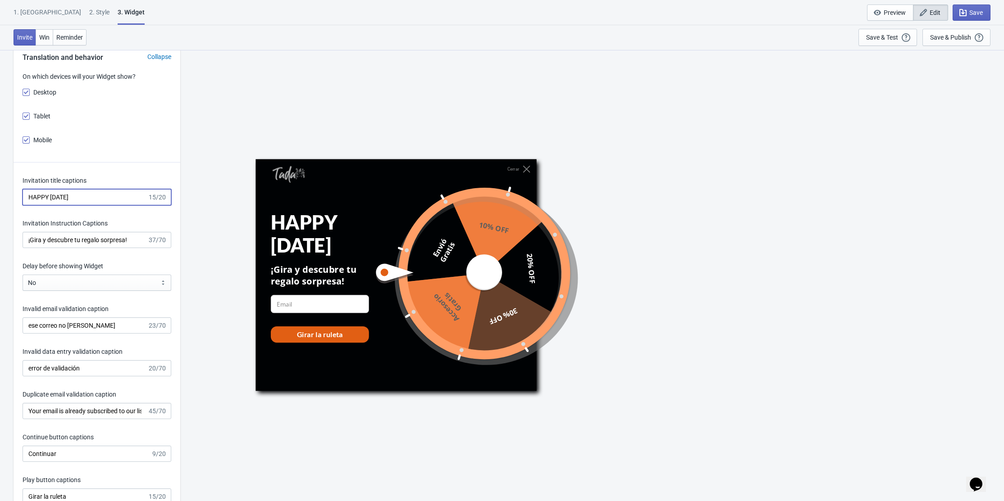
click at [94, 198] on input "HAPPY [DATE]" at bounding box center [85, 197] width 125 height 16
type input "HAPPY [DATE]"
click at [979, 9] on span "Save" at bounding box center [976, 12] width 14 height 7
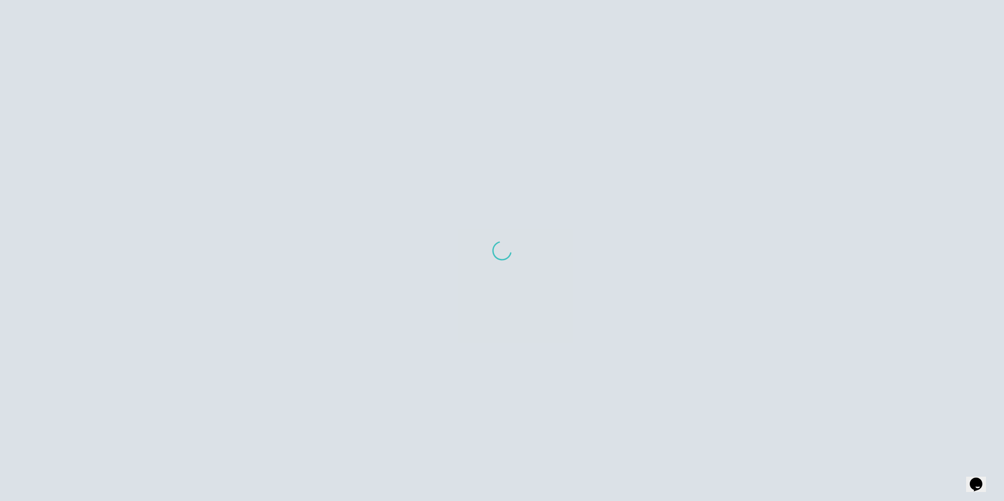
scroll to position [454, 0]
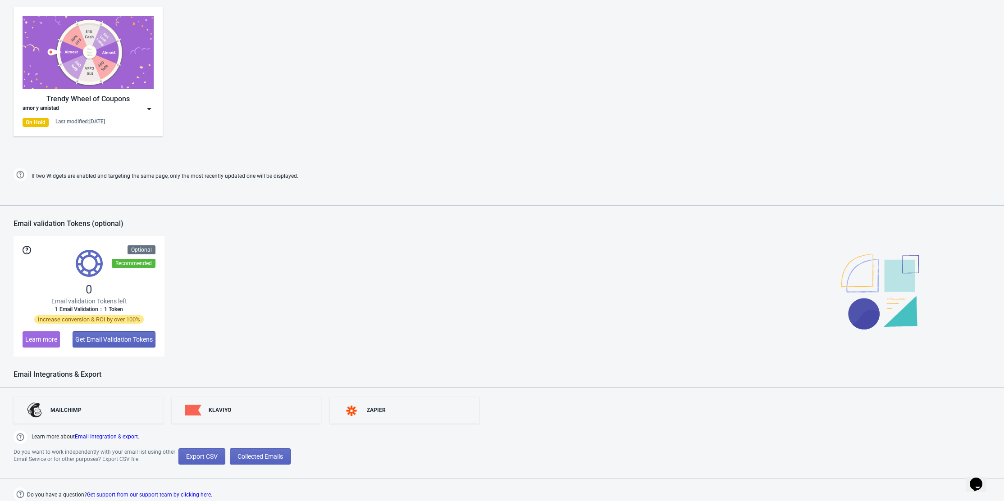
click at [134, 73] on img at bounding box center [88, 52] width 131 height 73
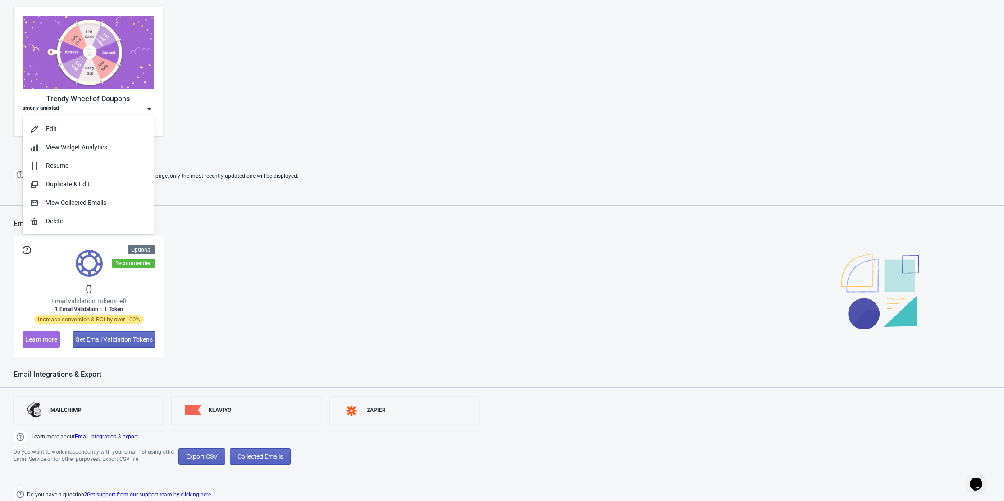
click at [343, 143] on div "Trendy Wheel of Coupons amor y amistad On Hold Last modified: [DATE]" at bounding box center [502, 79] width 1004 height 162
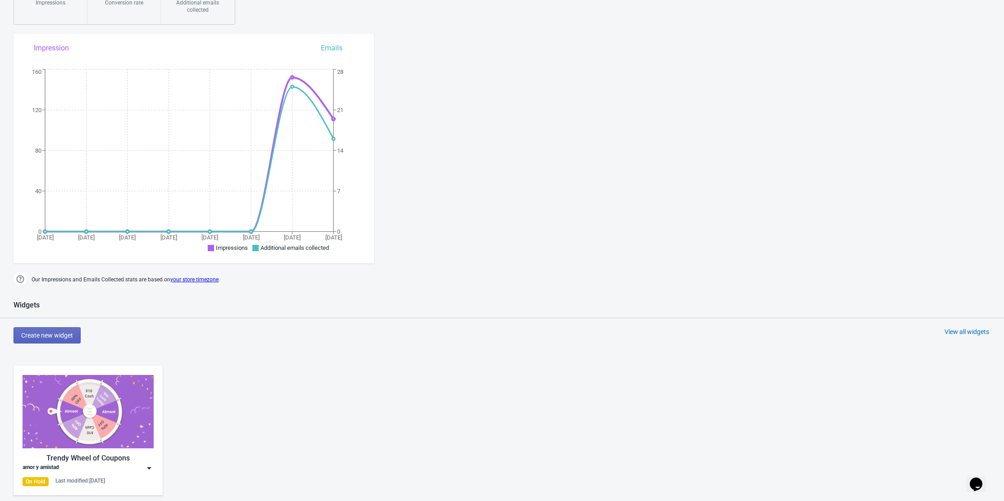
scroll to position [0, 0]
